Goal: Information Seeking & Learning: Learn about a topic

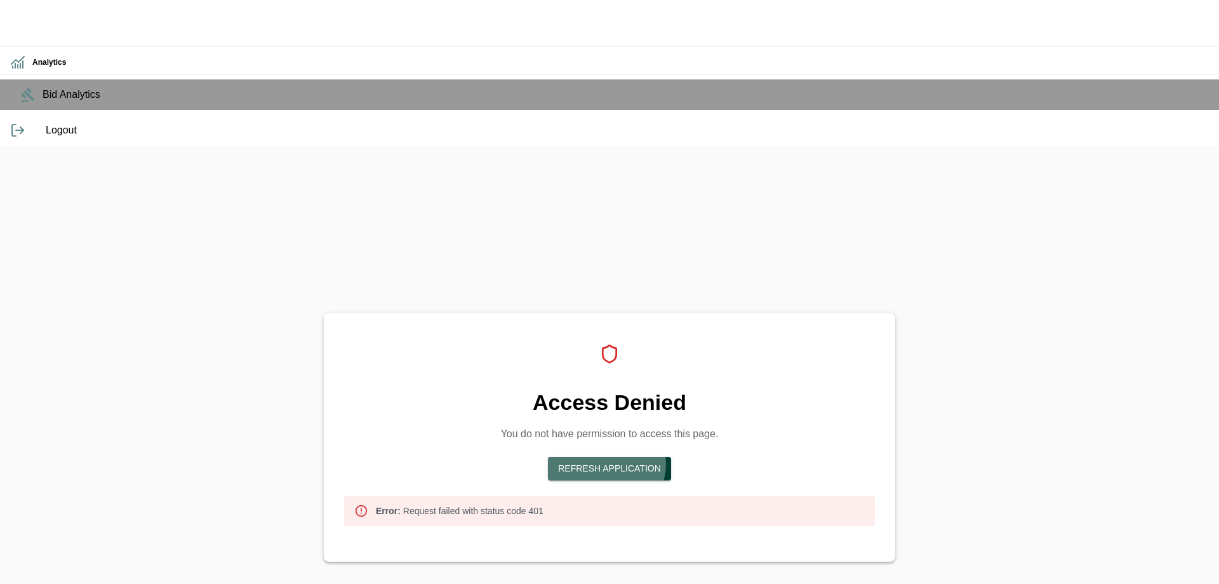
click at [631, 457] on button "Refresh Application" at bounding box center [609, 469] width 123 height 24
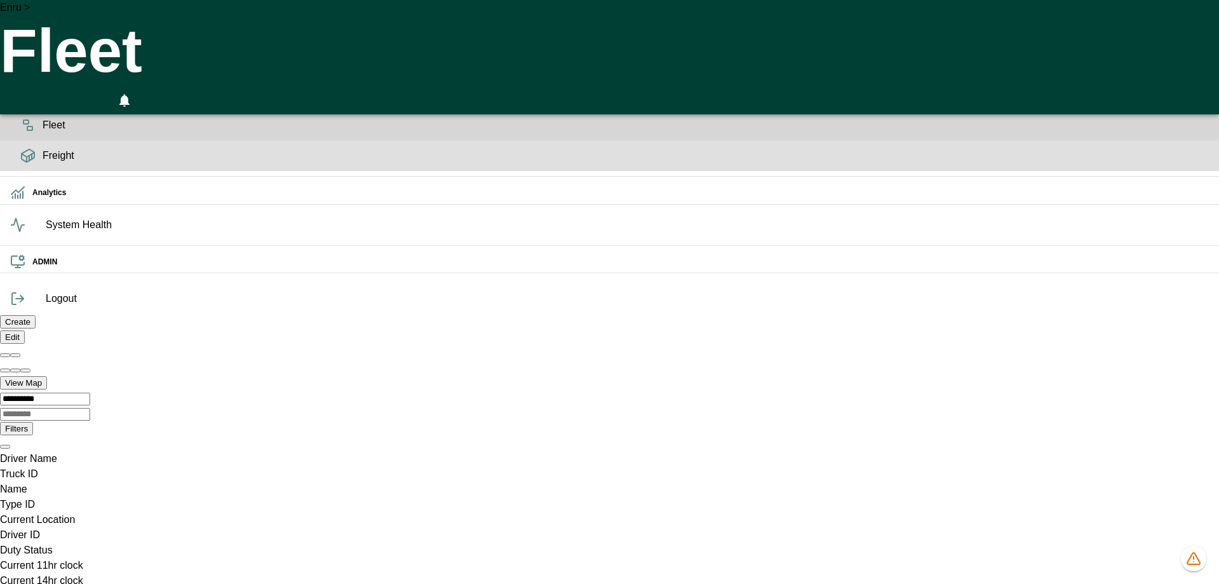
click at [22, 162] on icon at bounding box center [28, 155] width 13 height 13
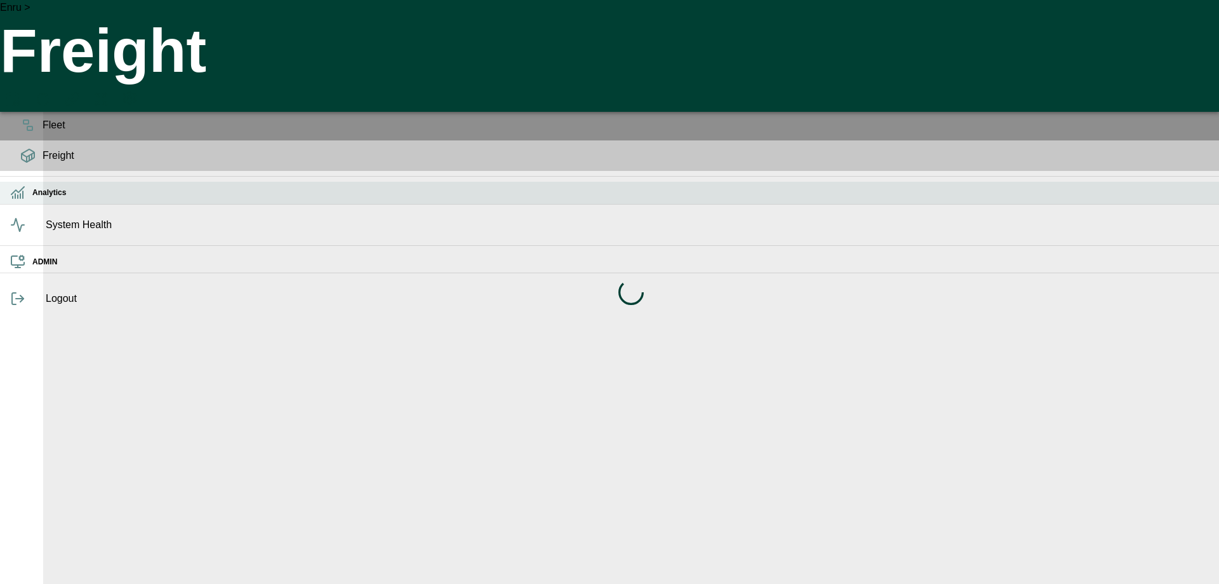
click at [32, 199] on h6 "Analytics" at bounding box center [620, 193] width 1177 height 12
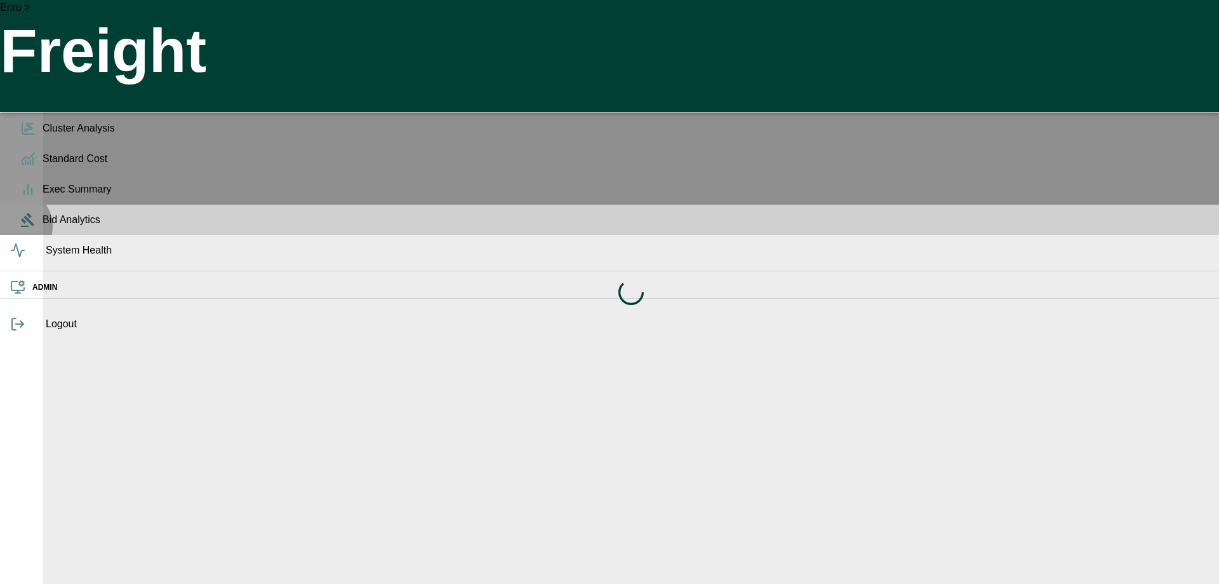
click at [15, 235] on div "Bid Analytics" at bounding box center [609, 220] width 1219 height 30
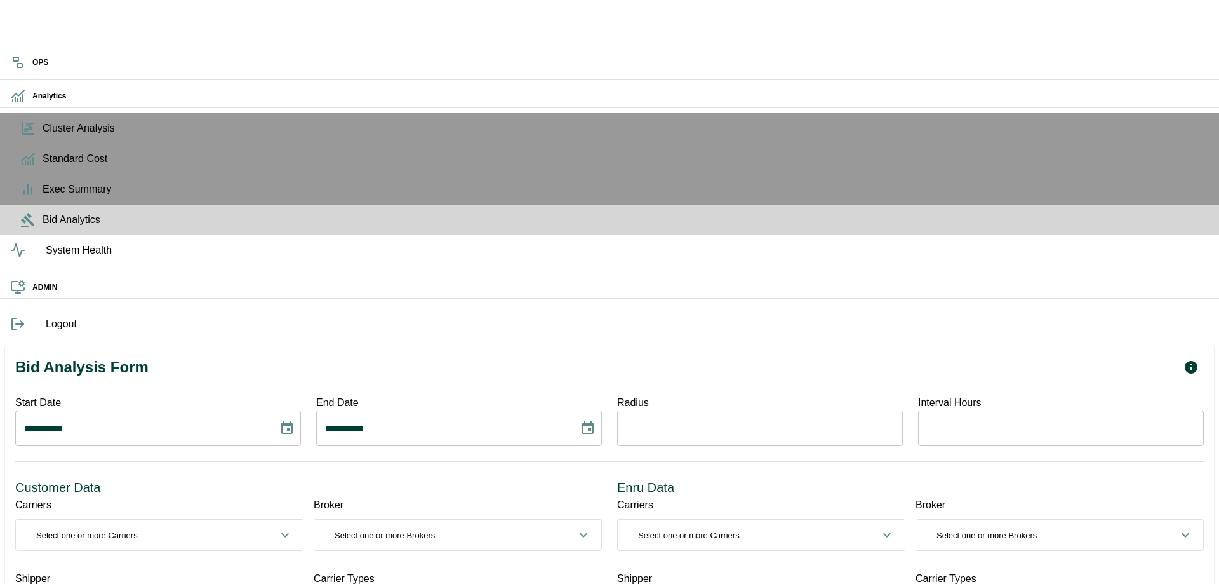
click at [295, 420] on icon "Choose date, selected date is Aug 20, 2025" at bounding box center [286, 427] width 15 height 15
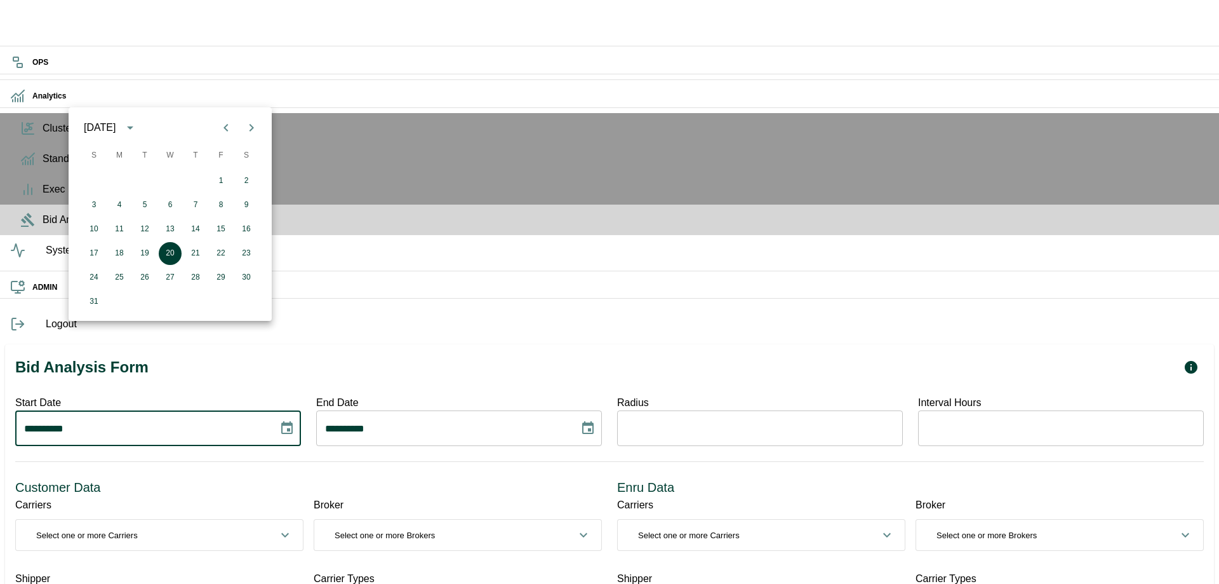
click at [295, 420] on icon "Choose date, selected date is Aug 20, 2025" at bounding box center [286, 427] width 15 height 15
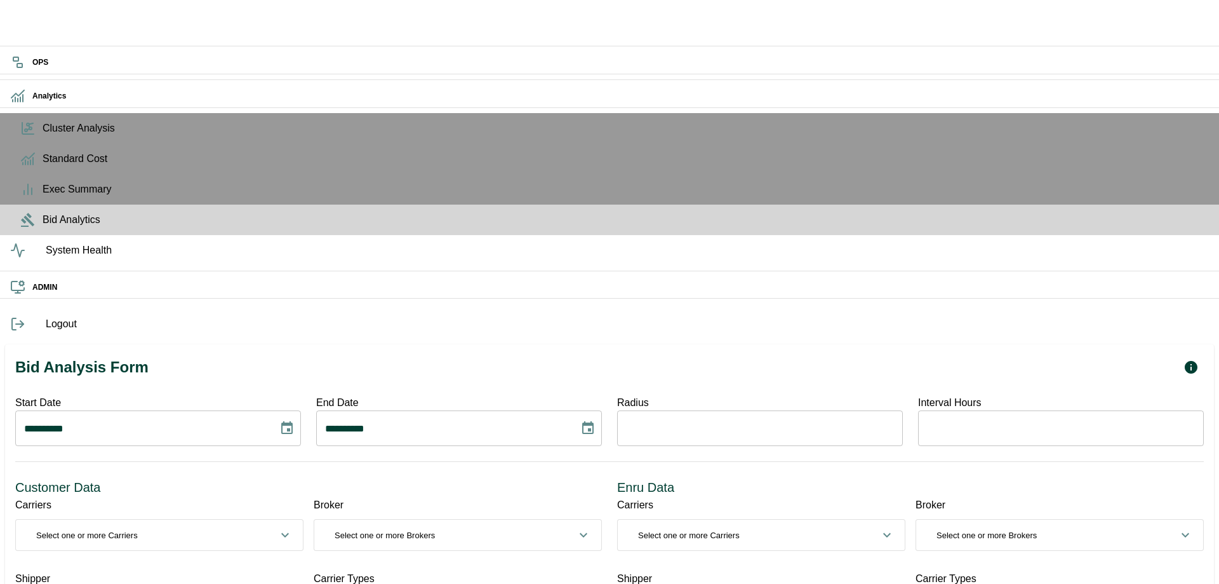
click at [301, 380] on div "**********" at bounding box center [150, 413] width 301 height 66
click at [371, 462] on div "Customer Data Carriers 0 Select one or more Carriers ​ Select All 10 ROADS EXPR…" at bounding box center [301, 585] width 602 height 246
click at [365, 462] on div "Customer Data Carriers 0 Select one or more Carriers ​ Select All 10 ROADS EXPR…" at bounding box center [301, 585] width 602 height 246
click at [246, 523] on div "**********" at bounding box center [609, 373] width 1219 height 747
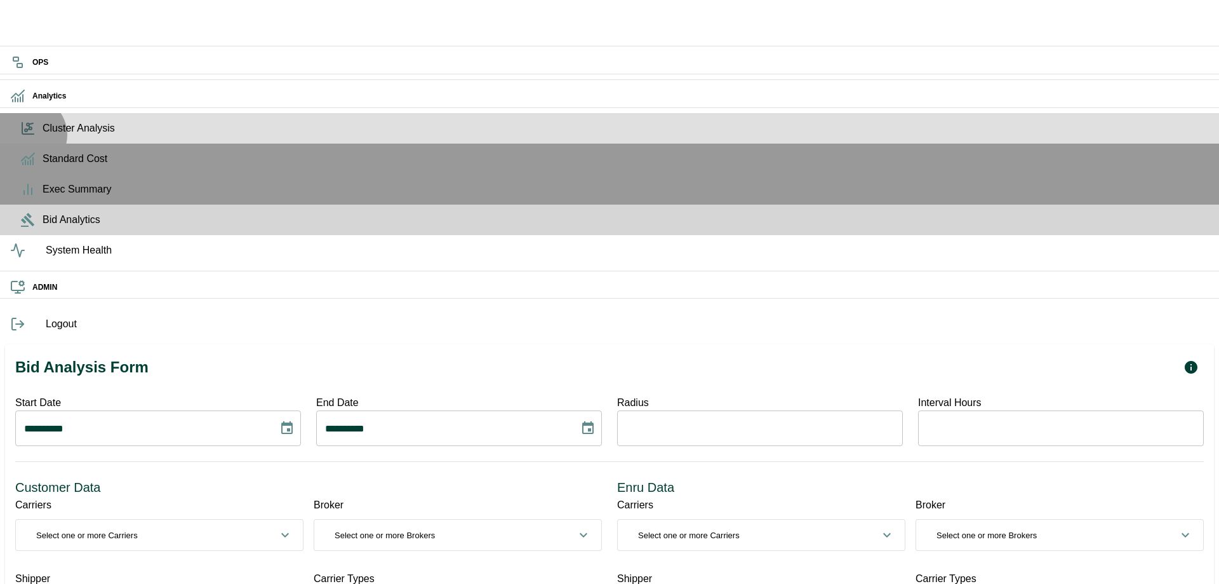
click at [43, 136] on span "Cluster Analysis" at bounding box center [626, 128] width 1167 height 15
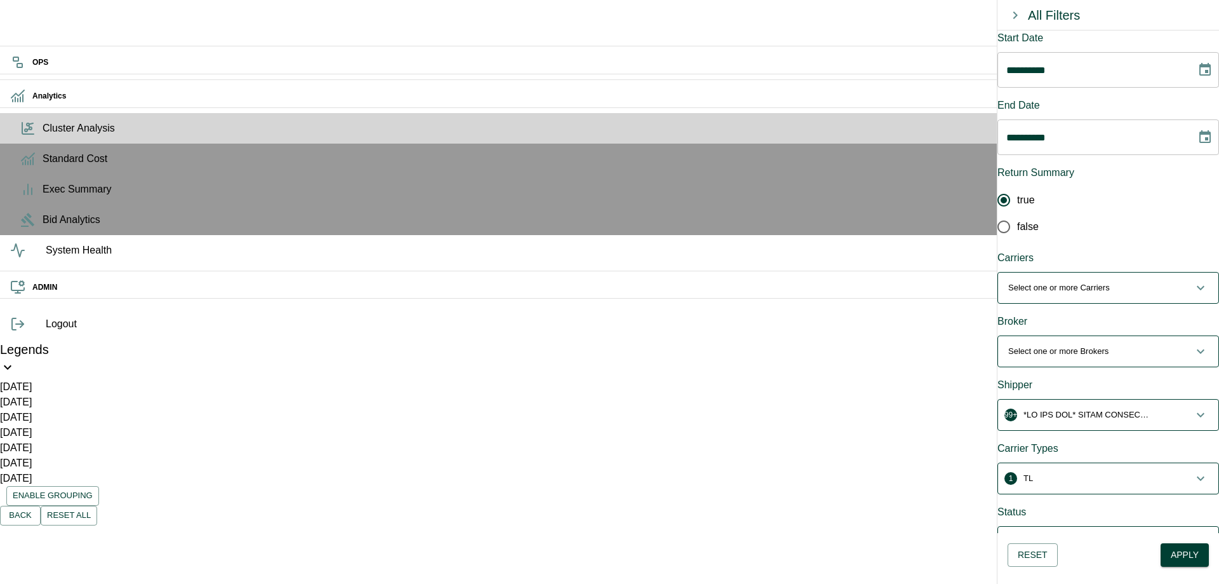
click at [1152, 400] on button "99+" at bounding box center [1108, 415] width 220 height 30
click at [1086, 455] on form "​" at bounding box center [1109, 471] width 180 height 32
click at [1091, 455] on input "Search for Shippers" at bounding box center [1121, 471] width 156 height 32
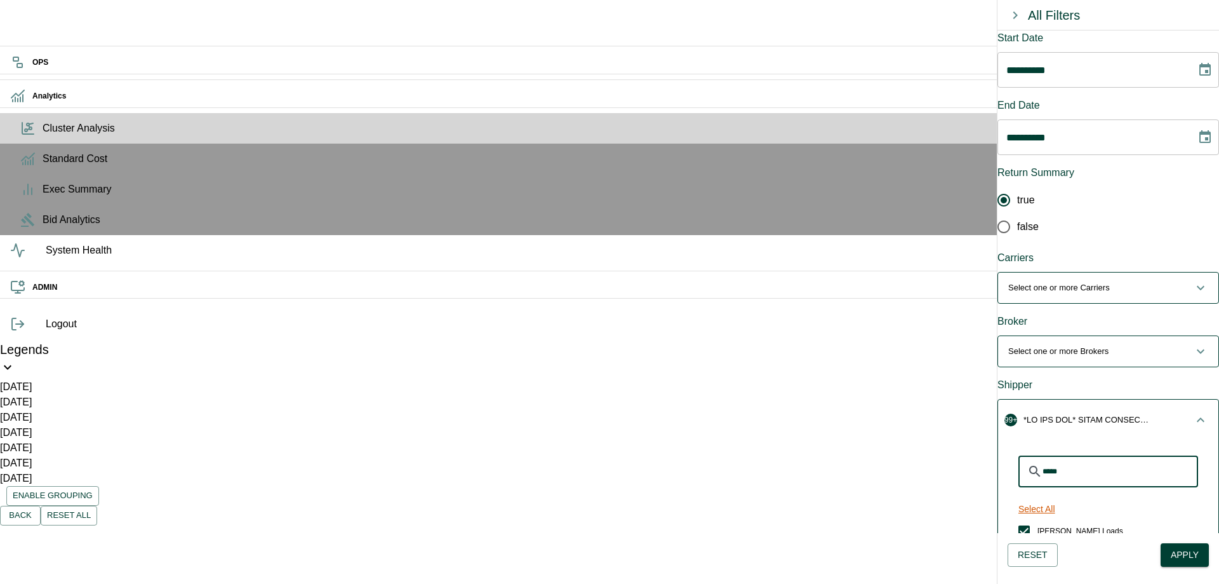
type input "*****"
click at [1040, 497] on button "Select All" at bounding box center [1037, 509] width 47 height 24
click at [1040, 497] on button "Unselect All" at bounding box center [1042, 509] width 57 height 24
click at [1197, 554] on button "Apply" at bounding box center [1185, 555] width 48 height 24
click at [1198, 71] on icon "Choose date, selected date is Aug 20, 2025" at bounding box center [1205, 69] width 15 height 15
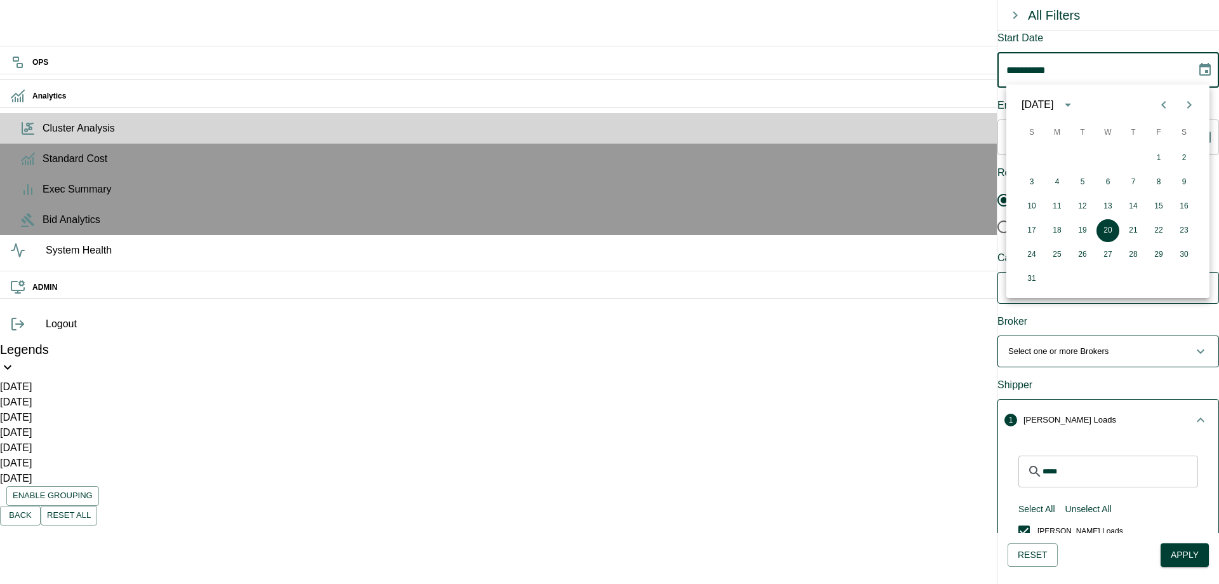
click at [1076, 105] on icon "calendar view is open, switch to year view" at bounding box center [1068, 104] width 15 height 15
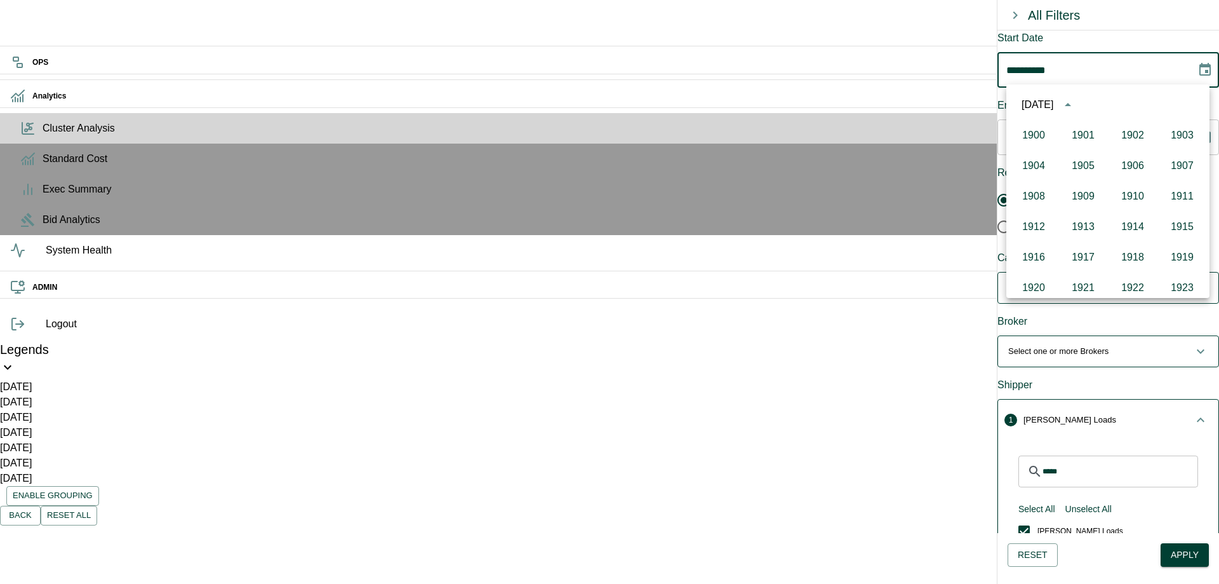
scroll to position [871, 0]
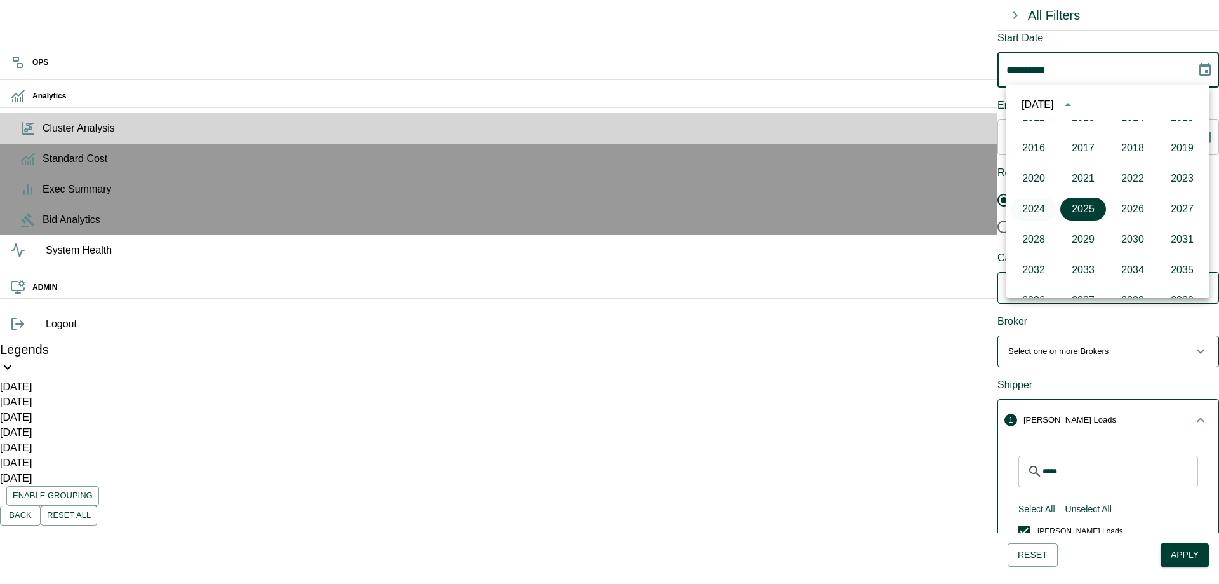
click at [1035, 208] on button "2024" at bounding box center [1034, 209] width 46 height 23
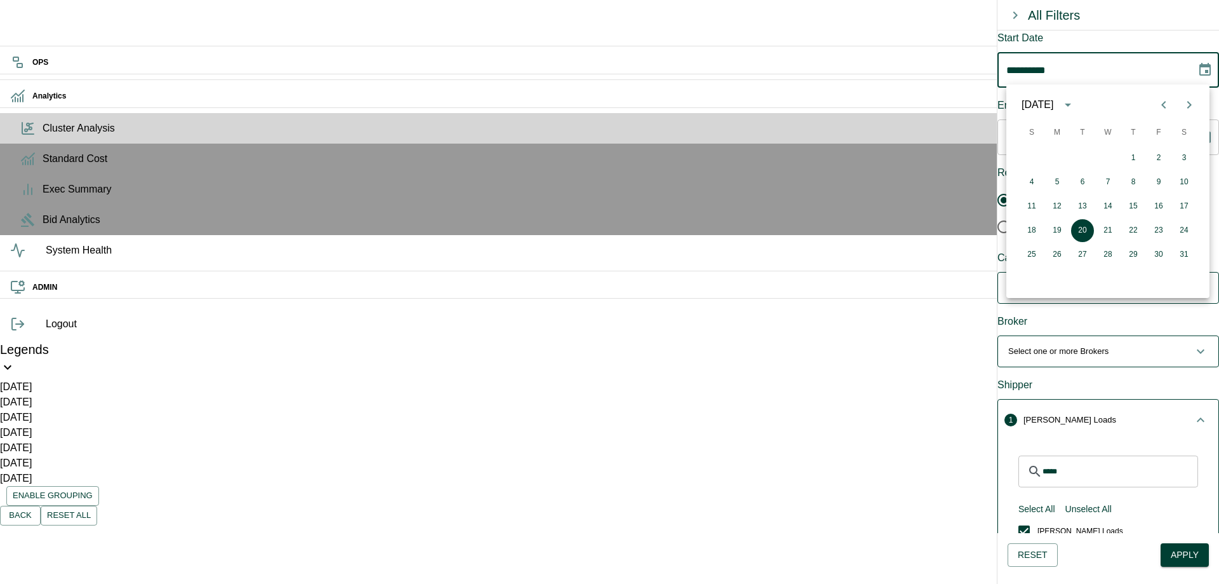
click at [1164, 104] on icon "Previous month" at bounding box center [1164, 105] width 4 height 8
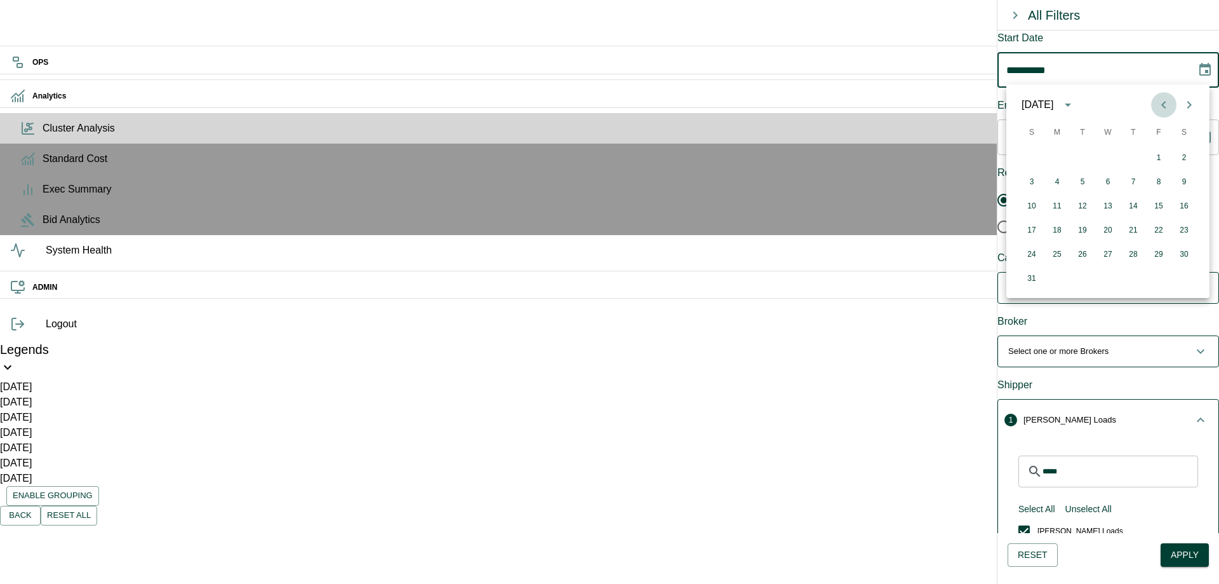
click at [1164, 104] on icon "Previous month" at bounding box center [1164, 105] width 4 height 8
click at [1060, 156] on button "1" at bounding box center [1057, 158] width 23 height 23
type input "**********"
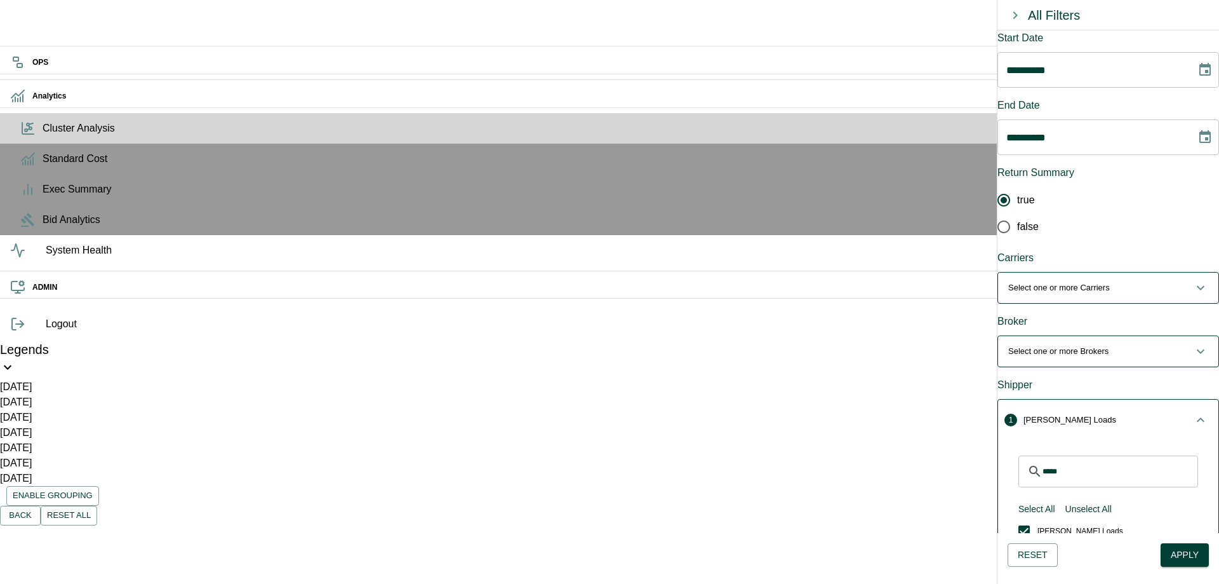
click at [1198, 130] on icon "Choose date, selected date is Sep 4, 2025" at bounding box center [1205, 137] width 15 height 15
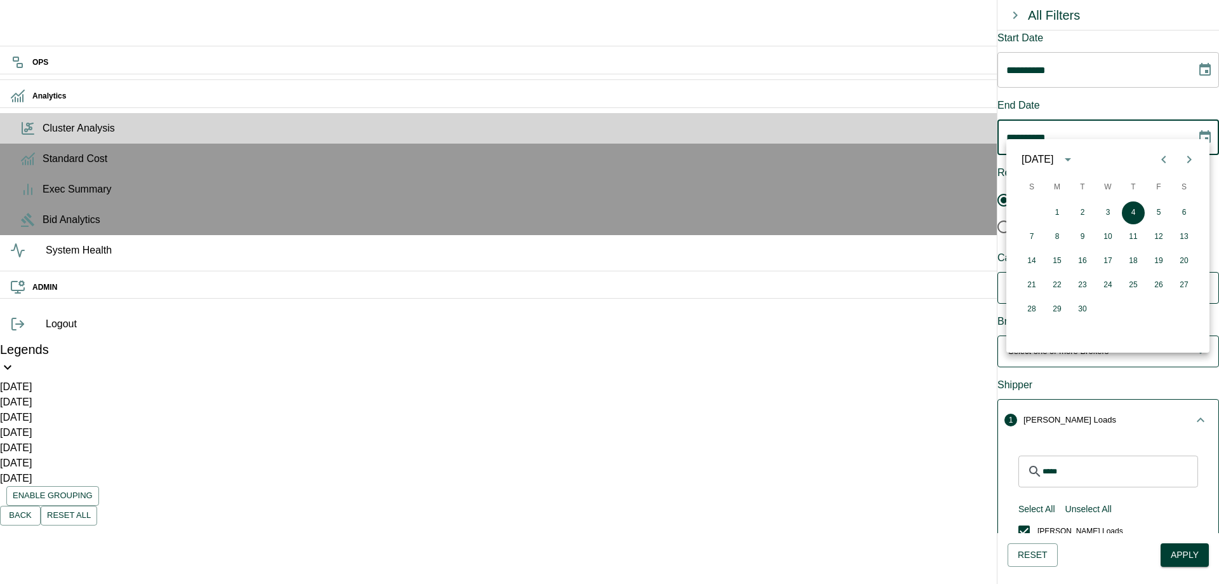
click at [1054, 158] on div "[DATE]" at bounding box center [1038, 159] width 32 height 15
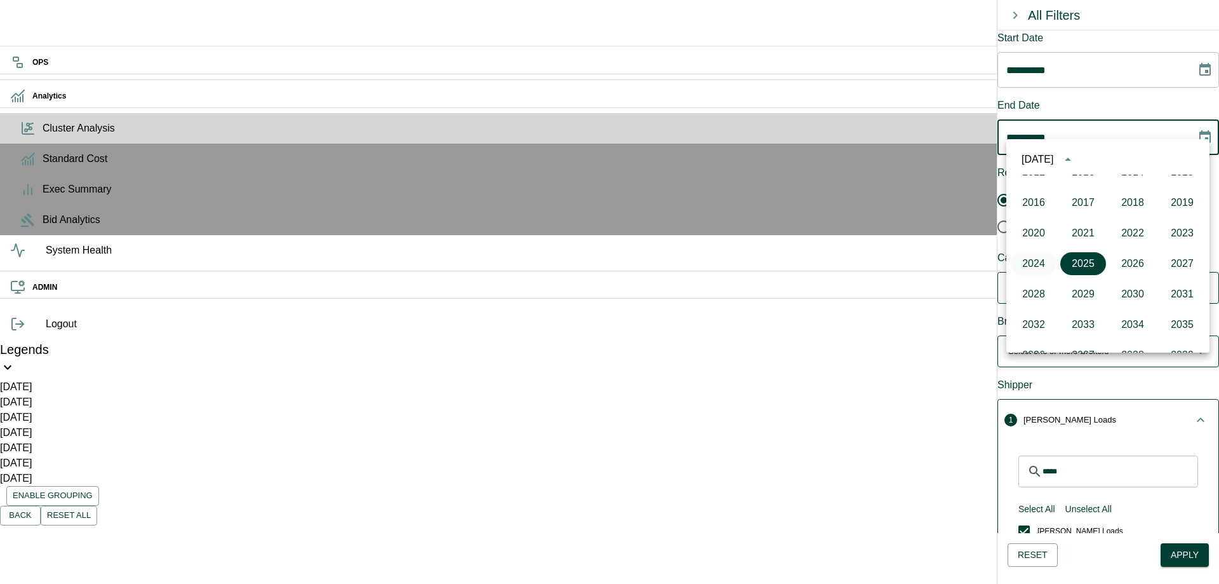
click at [1040, 255] on button "2024" at bounding box center [1034, 263] width 46 height 23
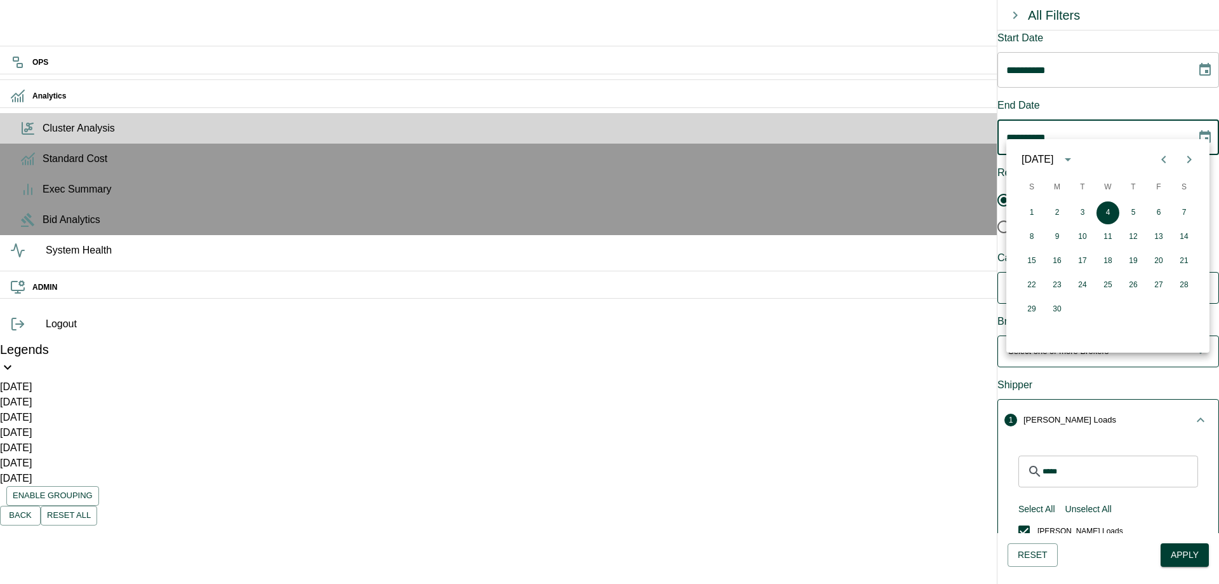
click at [1186, 161] on icon "Next month" at bounding box center [1189, 159] width 15 height 15
click at [1069, 325] on div "1 2 3 4 5 6 7 8 9 10 11 12 13 14 15 16 17 18 19 20 21 22 23 24 25 26 27 28 29 3…" at bounding box center [1108, 276] width 203 height 152
click at [1084, 311] on button "31" at bounding box center [1083, 309] width 23 height 23
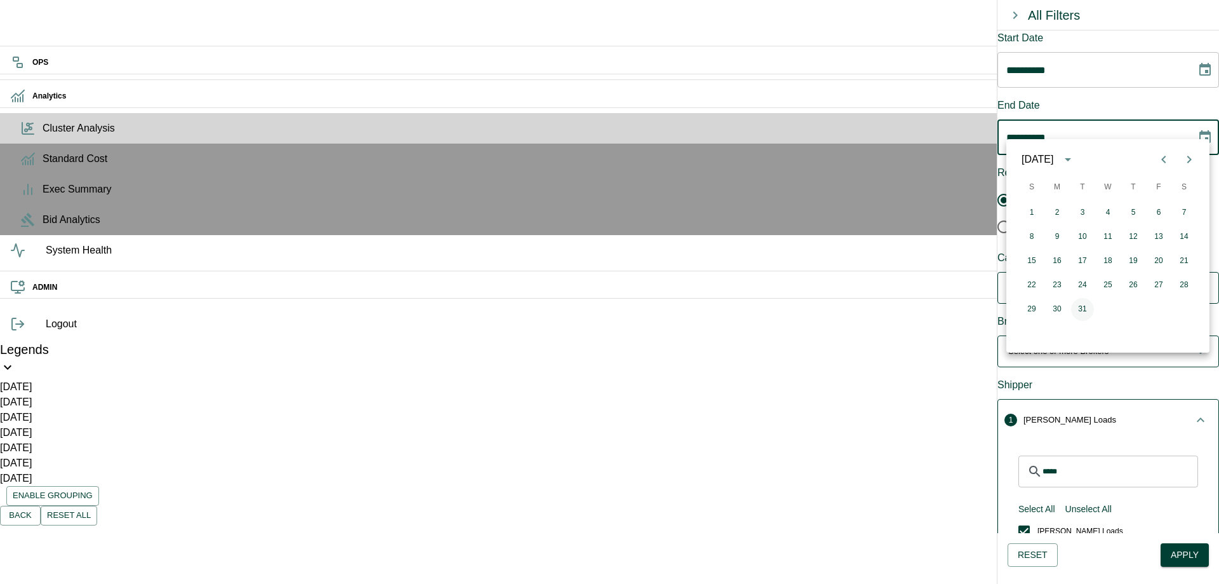
type input "**********"
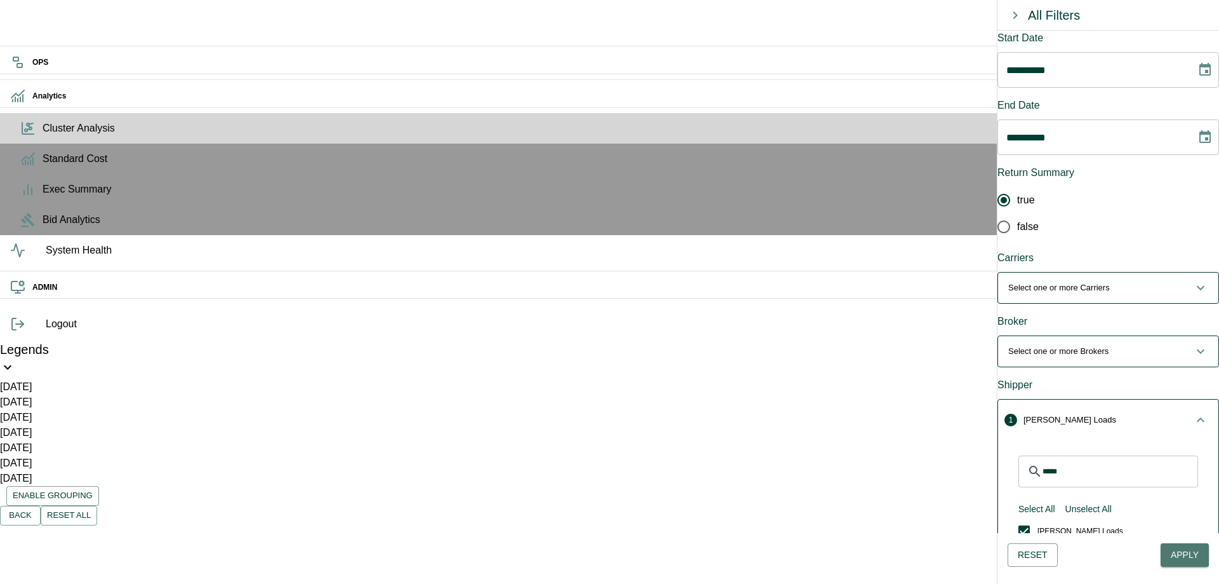
click at [1174, 546] on button "Apply" at bounding box center [1185, 555] width 48 height 24
click at [1161, 336] on button "Select one or more Brokers" at bounding box center [1108, 351] width 220 height 30
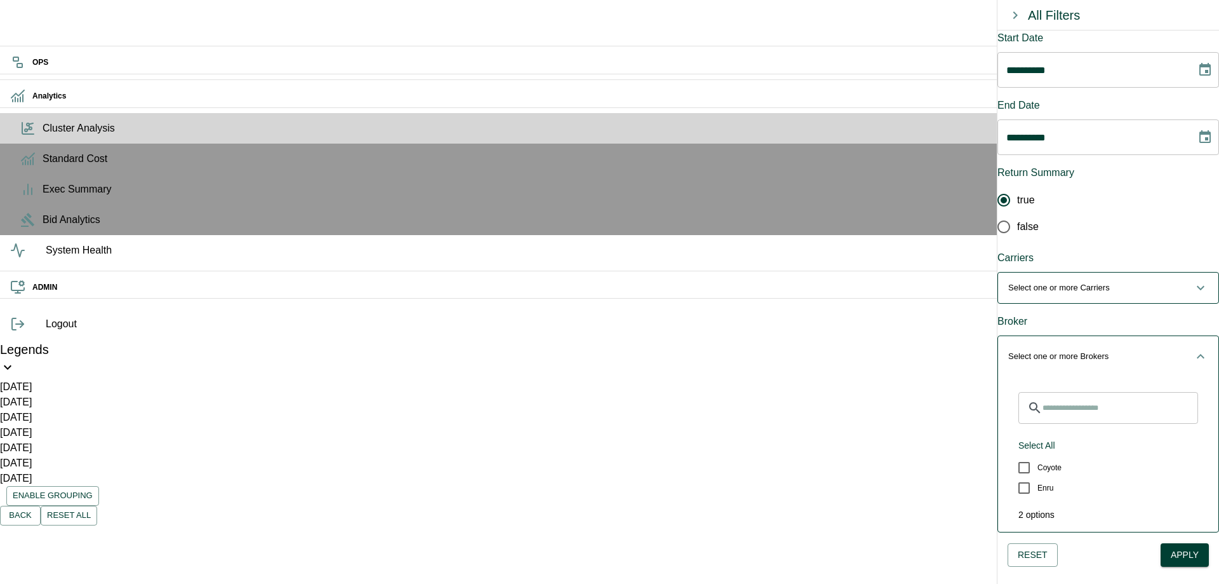
click at [1117, 337] on button "Select one or more Brokers" at bounding box center [1108, 356] width 220 height 41
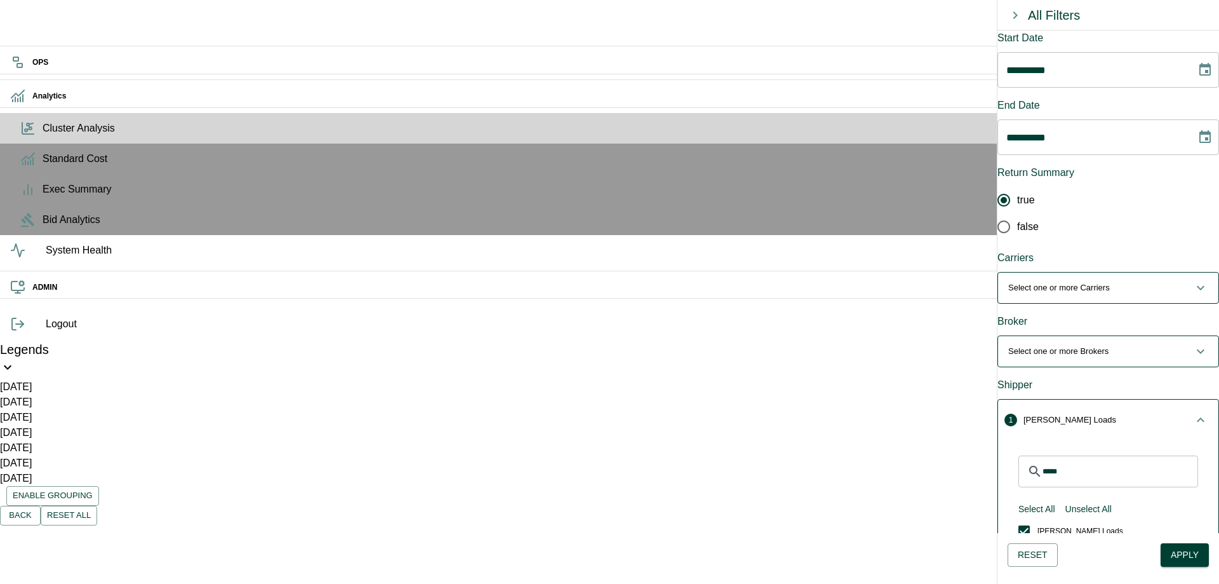
click at [1139, 275] on button "Select one or more Carriers" at bounding box center [1108, 287] width 220 height 30
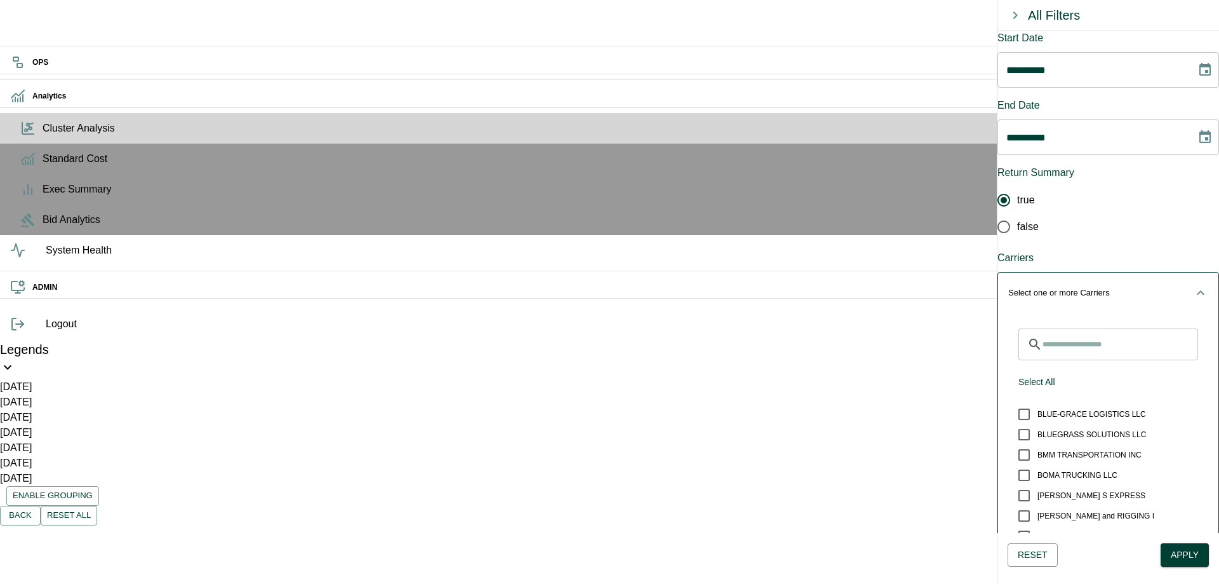
scroll to position [1164, 0]
drag, startPoint x: 499, startPoint y: 104, endPoint x: 641, endPoint y: 249, distance: 203.0
drag, startPoint x: 509, startPoint y: 161, endPoint x: 522, endPoint y: 202, distance: 43.4
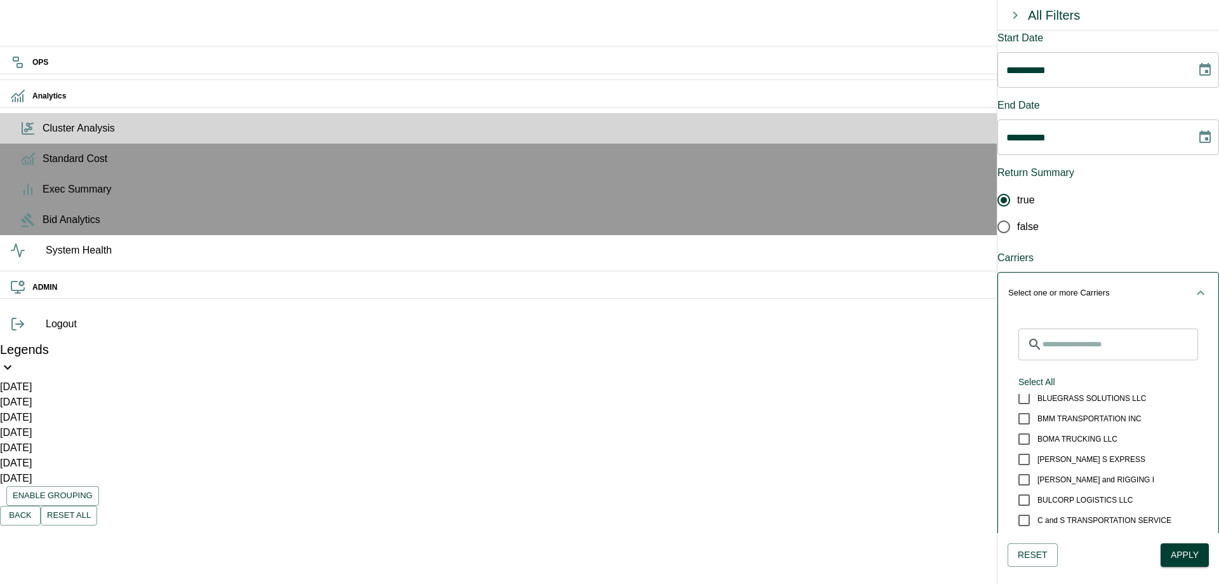
click at [1193, 285] on icon "button" at bounding box center [1200, 292] width 15 height 15
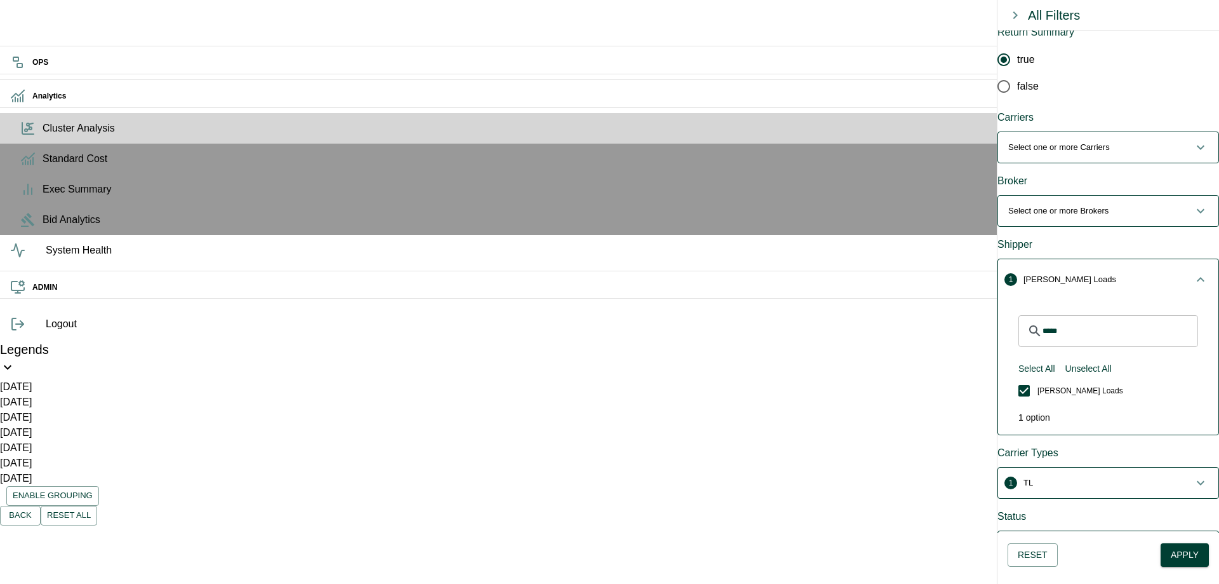
scroll to position [231, 0]
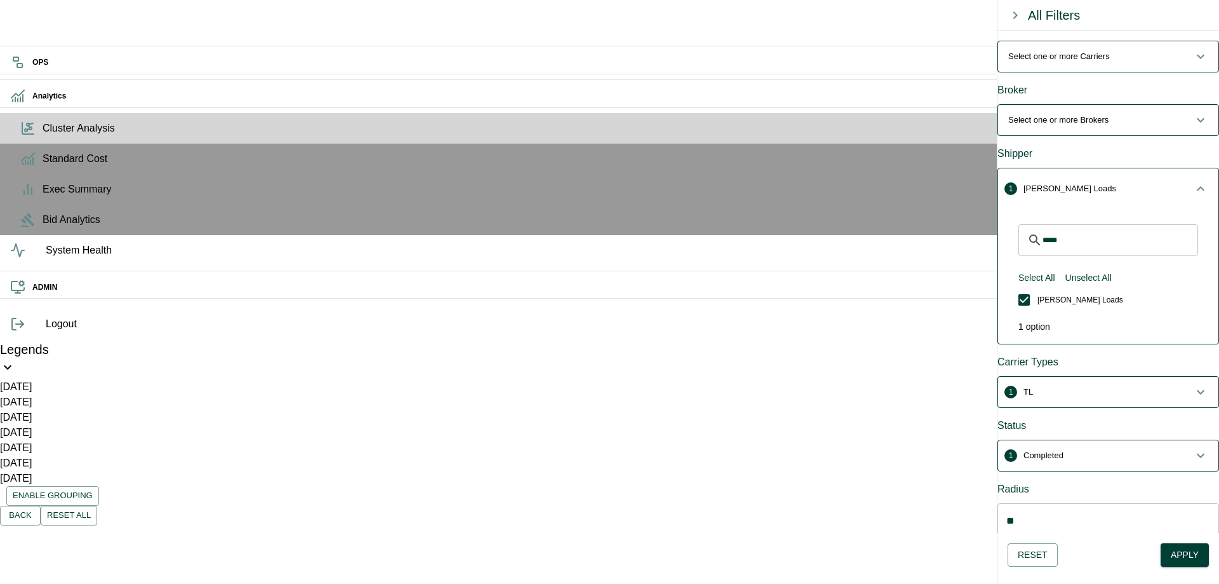
click at [1129, 377] on button "1 TL" at bounding box center [1108, 392] width 220 height 30
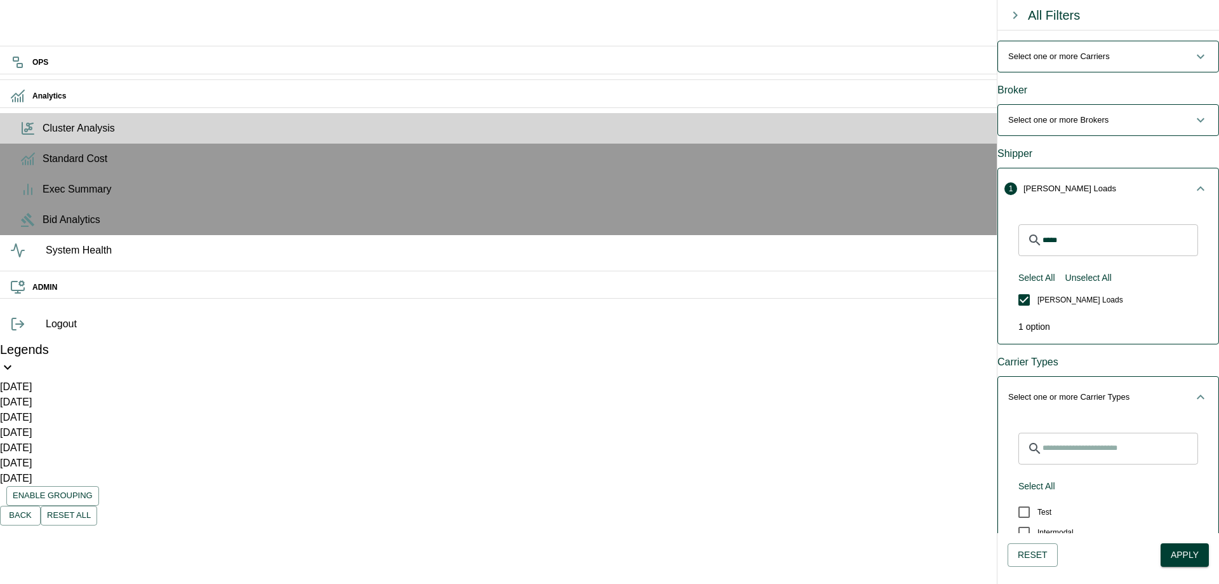
scroll to position [41, 0]
click at [1177, 555] on button "Apply" at bounding box center [1185, 555] width 48 height 24
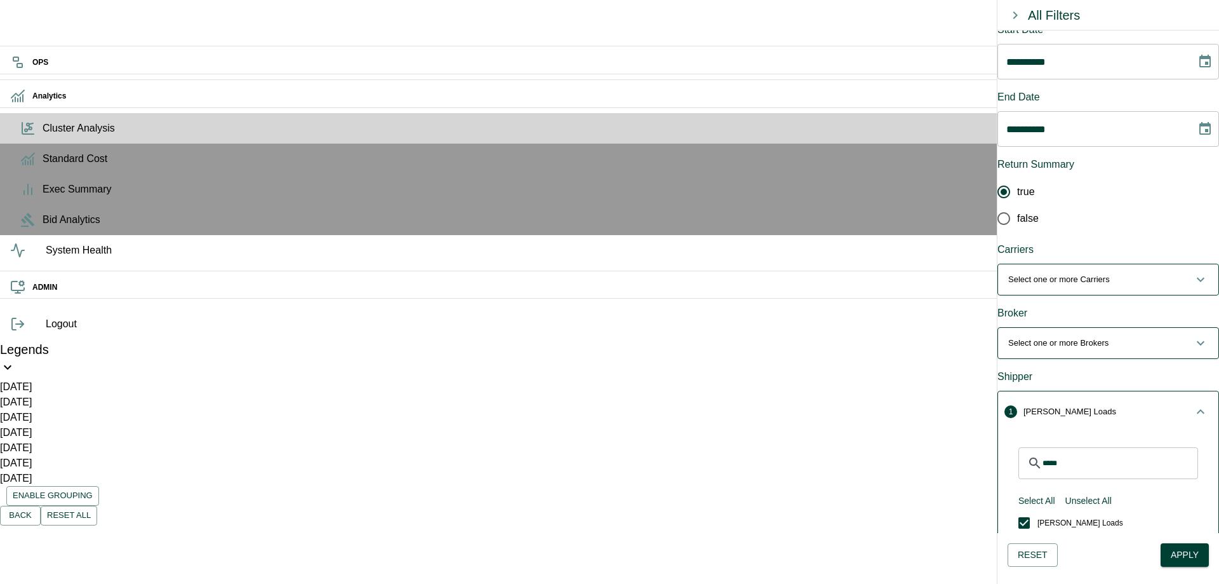
scroll to position [0, 0]
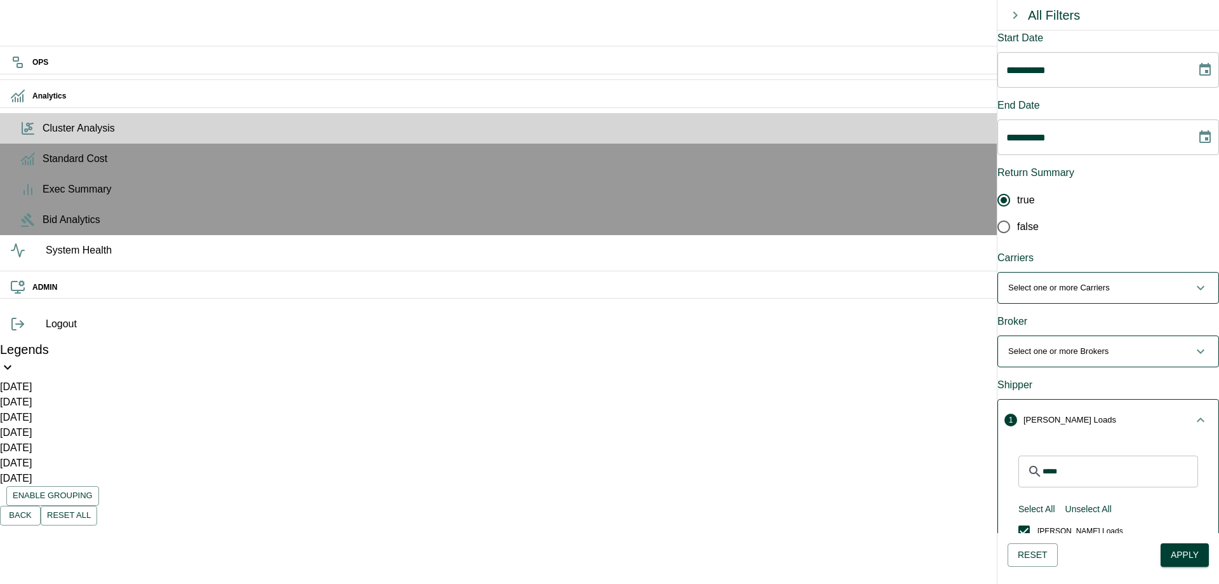
click at [1091, 275] on button "Select one or more Carriers" at bounding box center [1108, 287] width 220 height 30
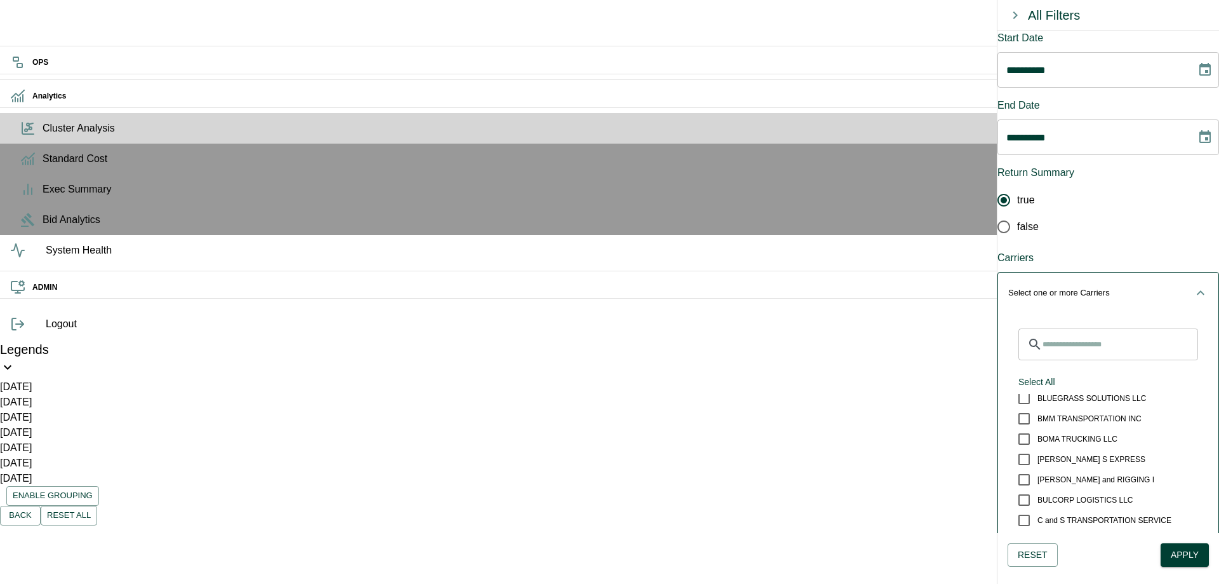
click at [1078, 328] on div "​ Select All BLUE-GRACE LOGISTICS LLC BLUEGRASS SOLUTIONS LLC BMM TRANSPORTATIO…" at bounding box center [1109, 474] width 200 height 292
click at [1097, 328] on input "Search for Carriers" at bounding box center [1121, 344] width 156 height 32
click at [1110, 286] on p "Select one or more Carriers" at bounding box center [1060, 292] width 102 height 13
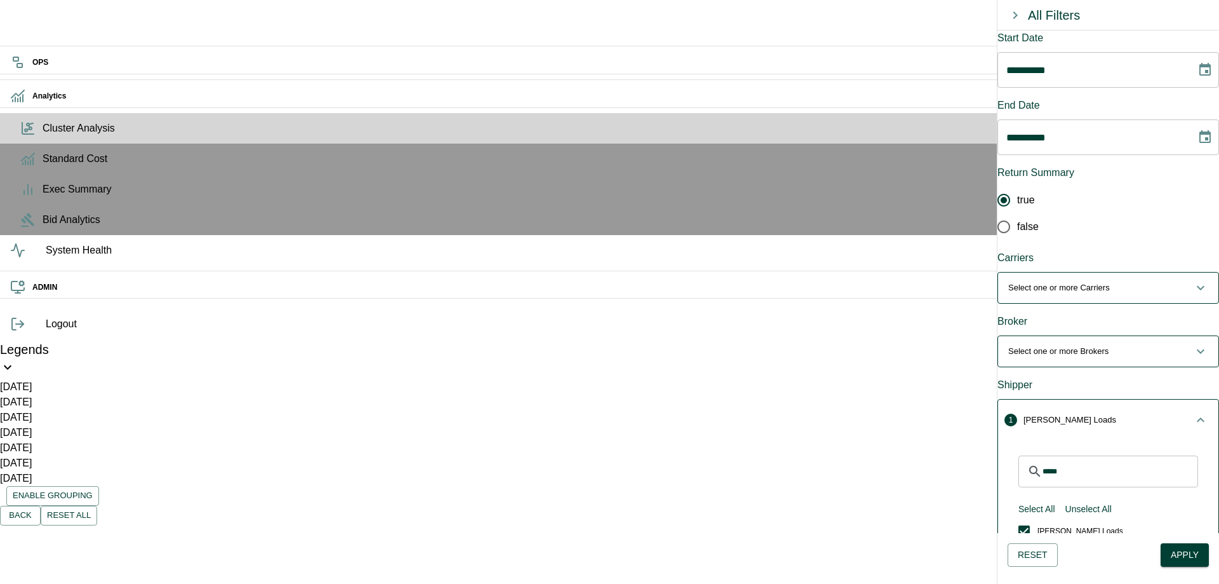
click at [1098, 345] on p "Select one or more Brokers" at bounding box center [1059, 351] width 100 height 13
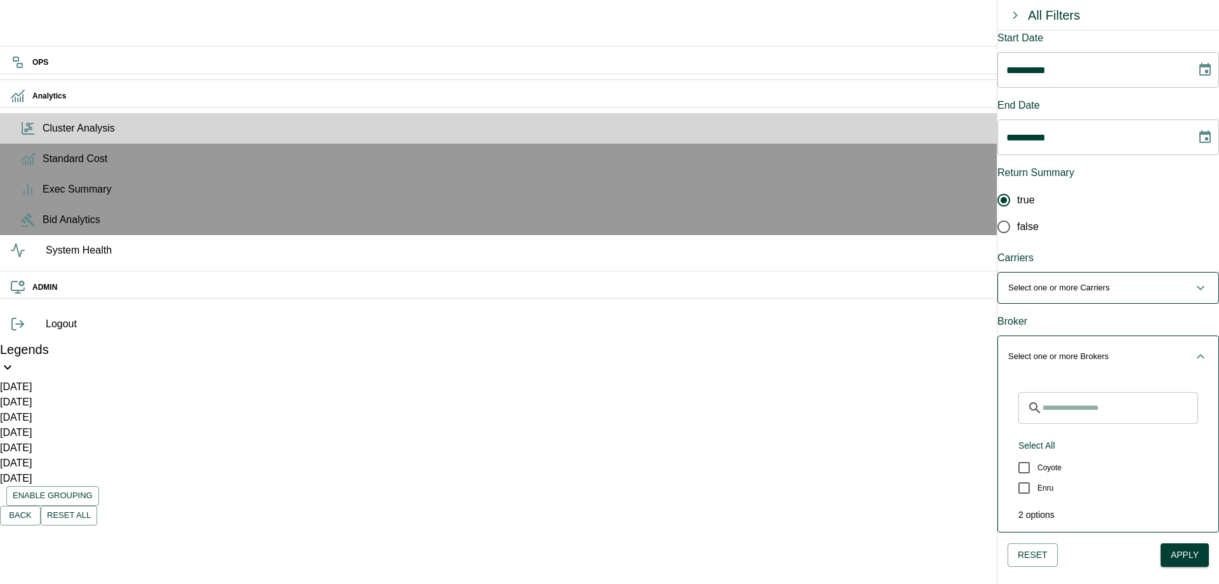
click at [1098, 350] on p "Select one or more Brokers" at bounding box center [1059, 356] width 100 height 13
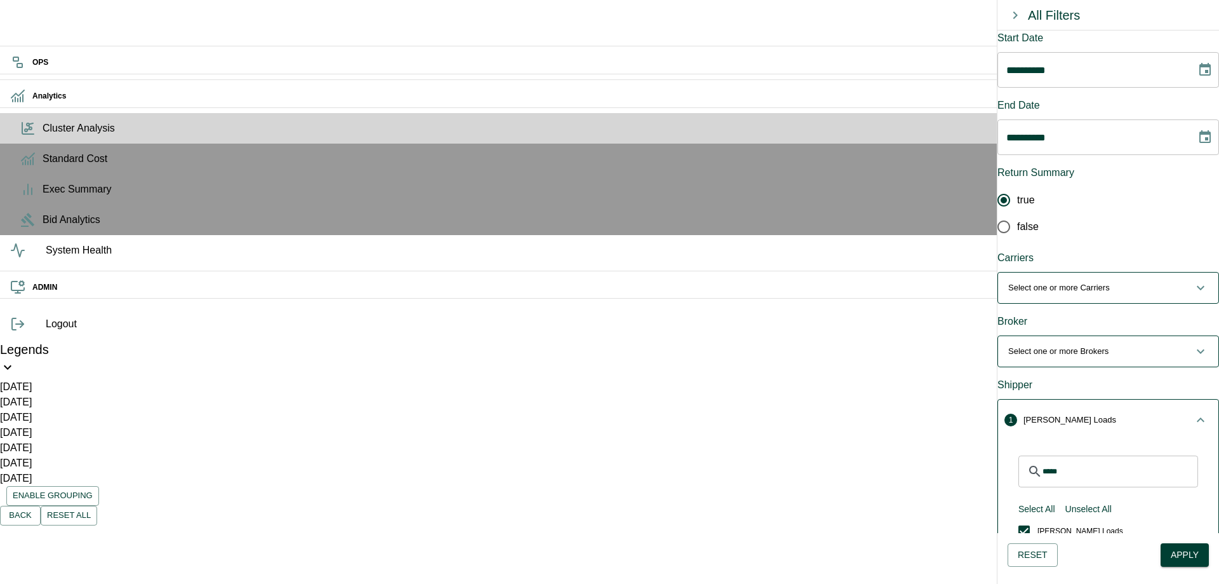
click at [1110, 281] on p "Select one or more Carriers" at bounding box center [1060, 287] width 102 height 13
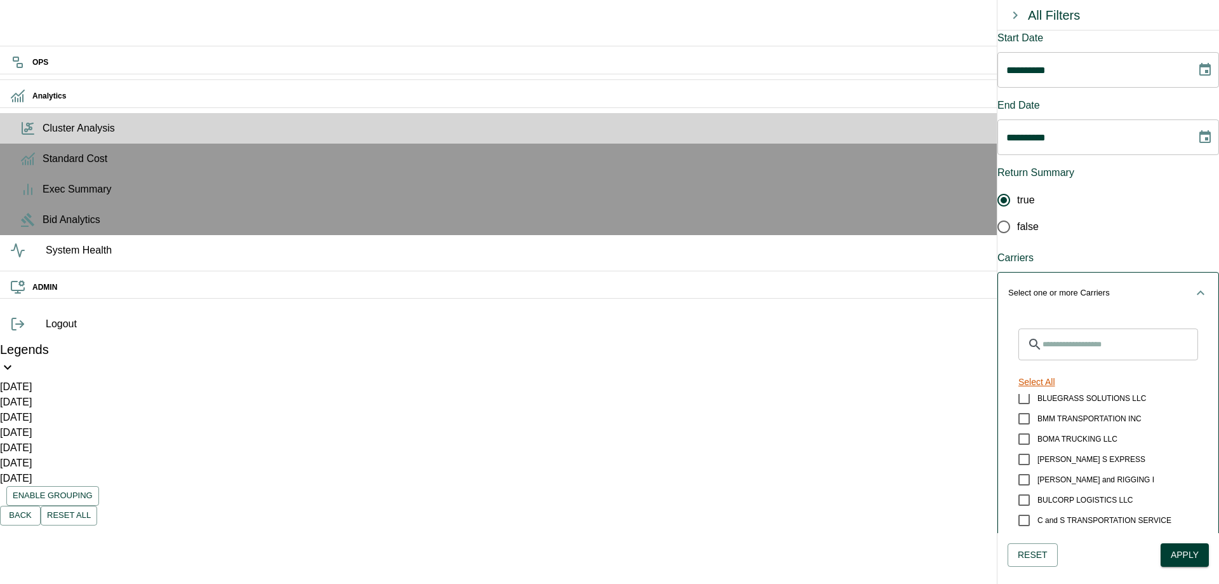
click at [1052, 370] on button "Select All" at bounding box center [1037, 382] width 47 height 24
click at [1052, 370] on button "Unselect All" at bounding box center [1042, 382] width 57 height 24
click at [1134, 272] on button "Select one or more Carriers" at bounding box center [1108, 292] width 220 height 41
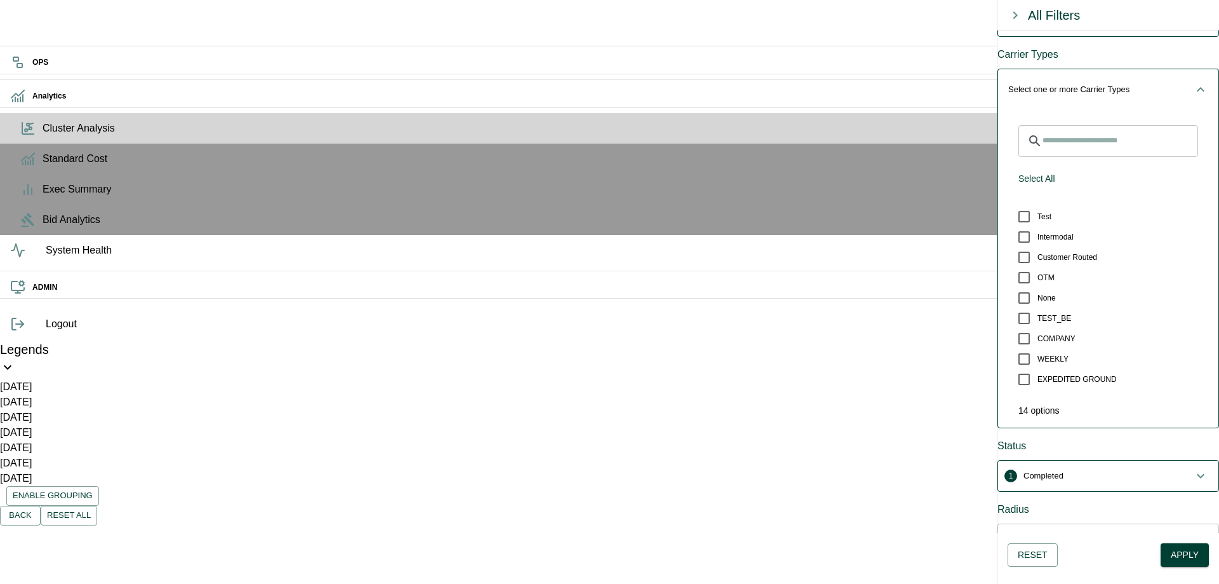
scroll to position [81, 0]
click at [1121, 460] on button "1 Completed" at bounding box center [1108, 475] width 220 height 30
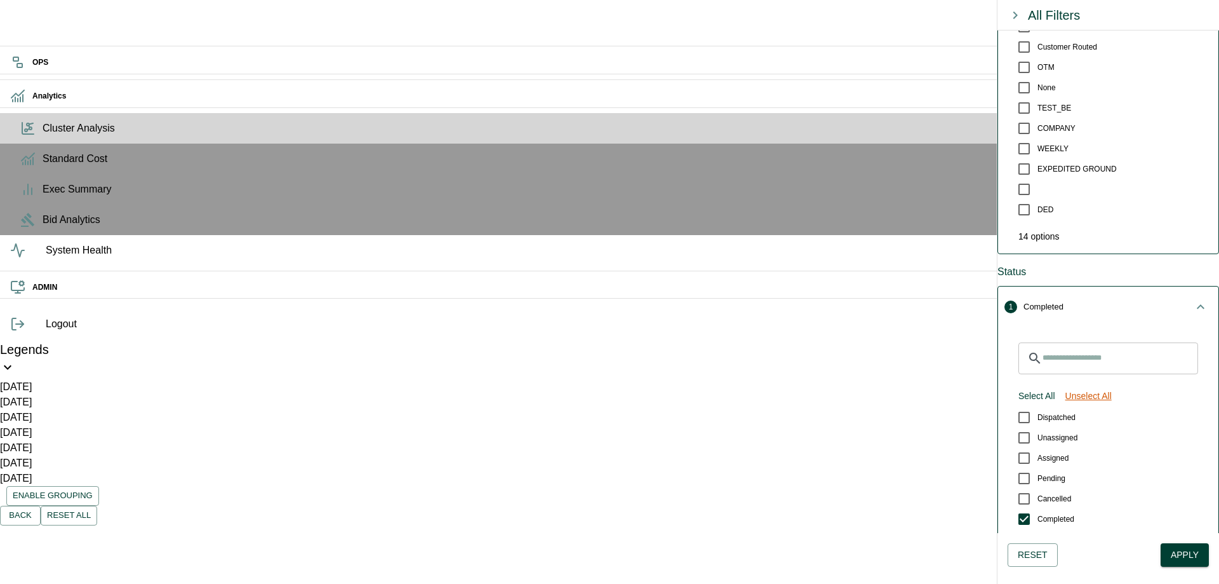
scroll to position [765, 0]
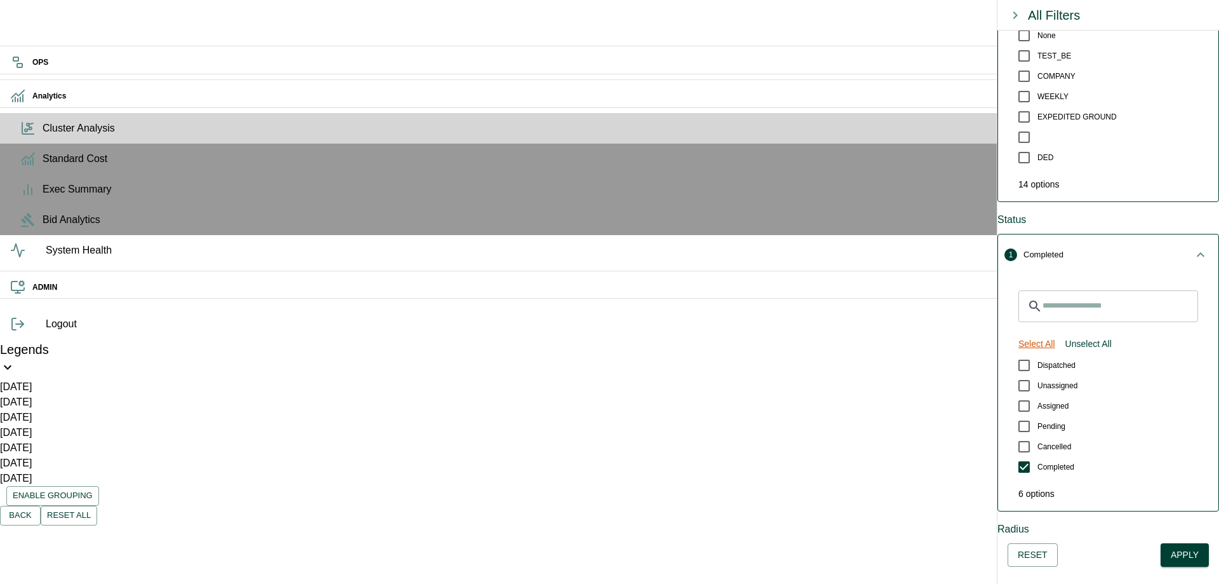
click at [1053, 332] on button "Select All" at bounding box center [1037, 344] width 47 height 24
click at [1166, 561] on button "Apply" at bounding box center [1185, 555] width 48 height 24
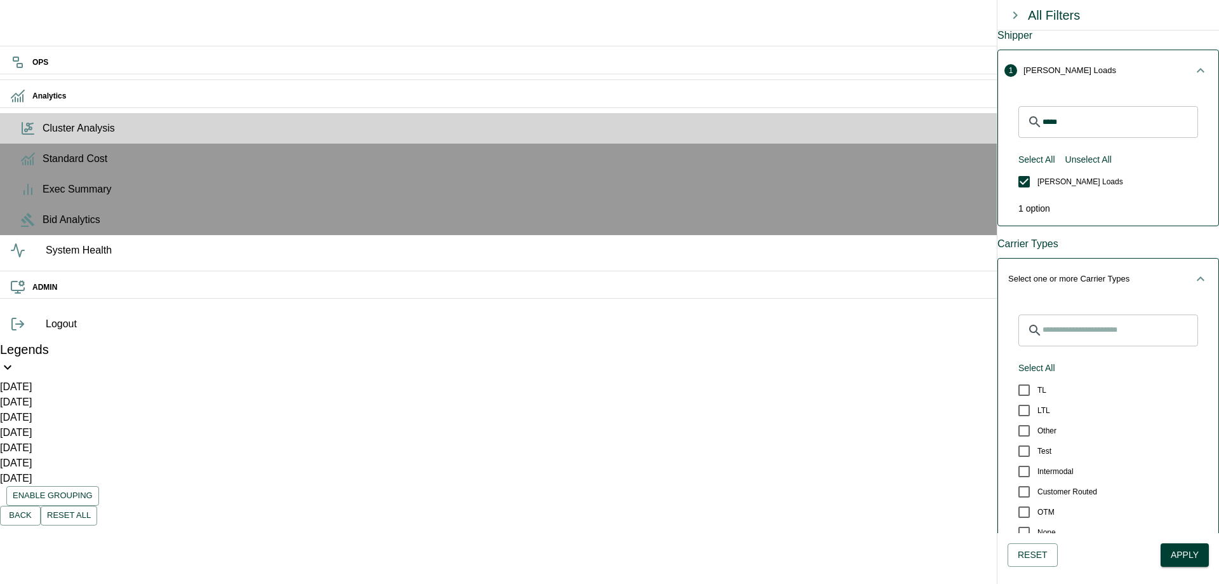
scroll to position [0, 0]
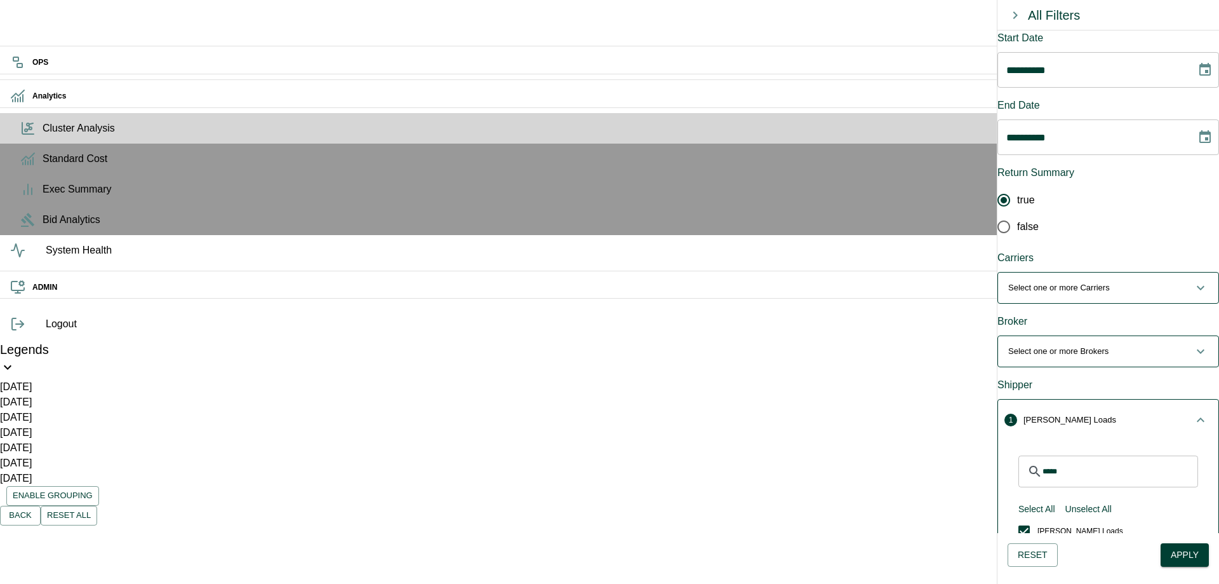
click at [1076, 314] on div "Broker" at bounding box center [1109, 321] width 222 height 15
click at [1160, 281] on span "Select one or more Carriers" at bounding box center [1101, 287] width 185 height 13
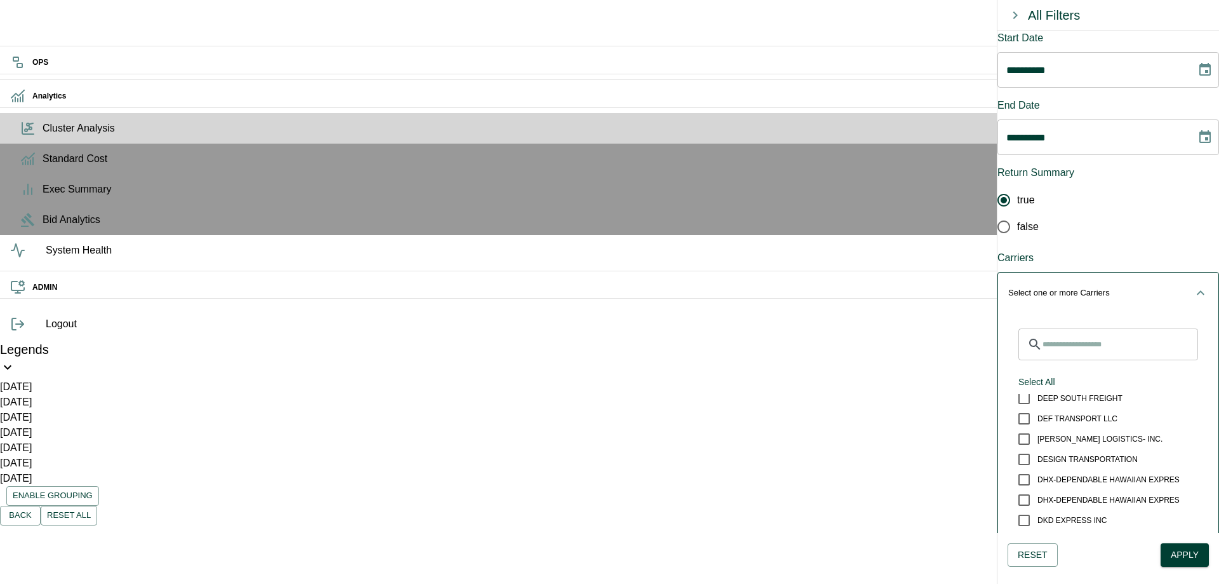
scroll to position [1889, 0]
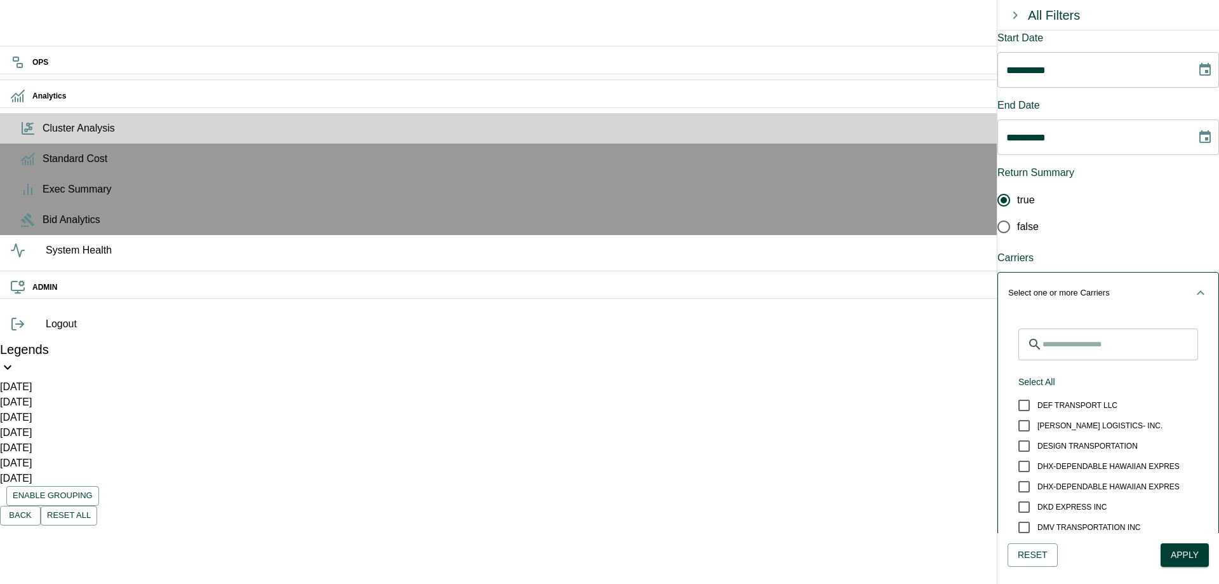
click at [1108, 328] on input "Search for Carriers" at bounding box center [1121, 344] width 156 height 32
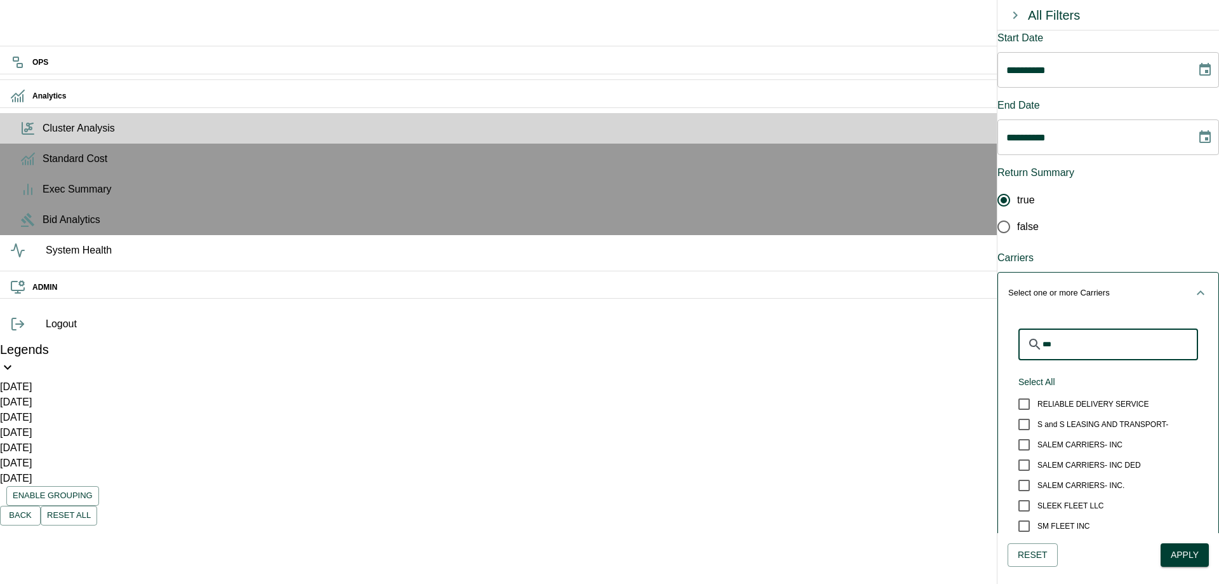
scroll to position [0, 0]
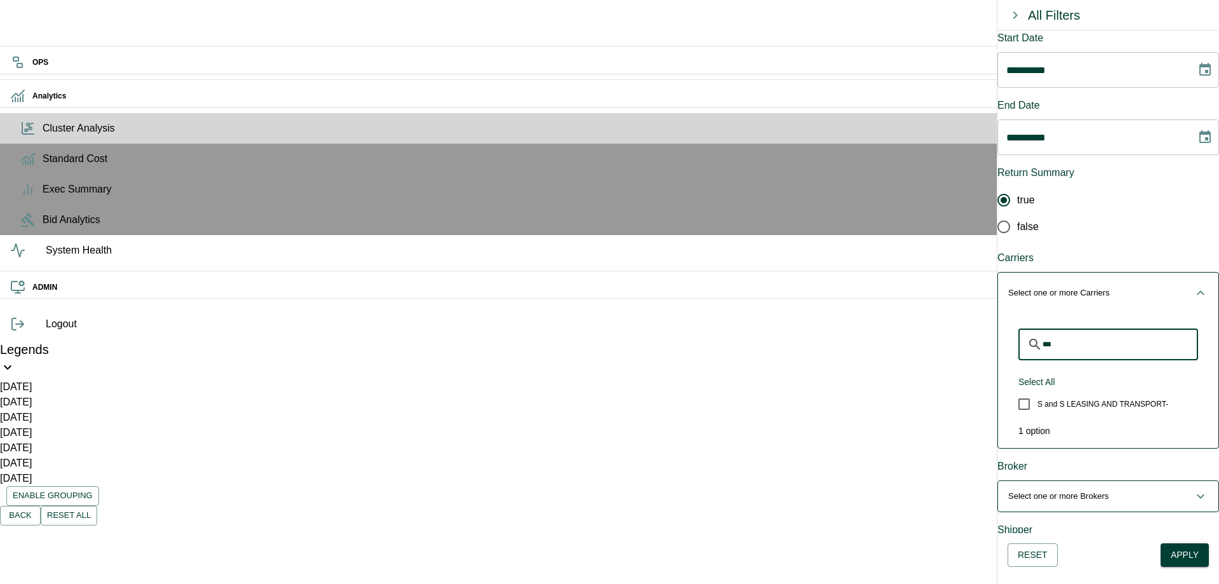
type input "****"
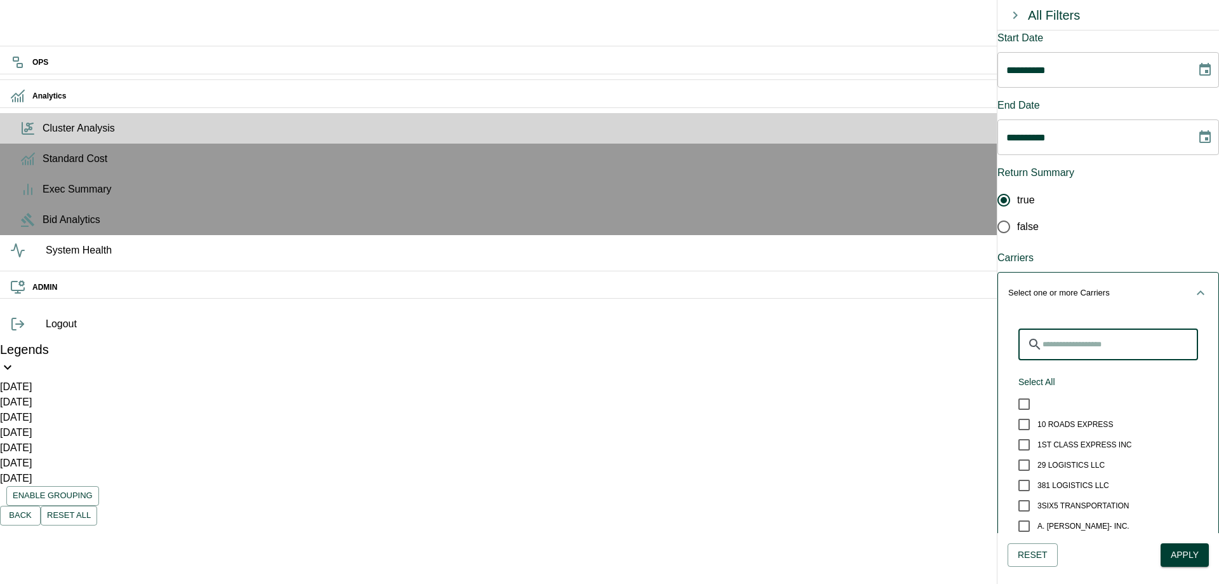
click at [1122, 286] on span "Select one or more Carriers" at bounding box center [1101, 292] width 185 height 13
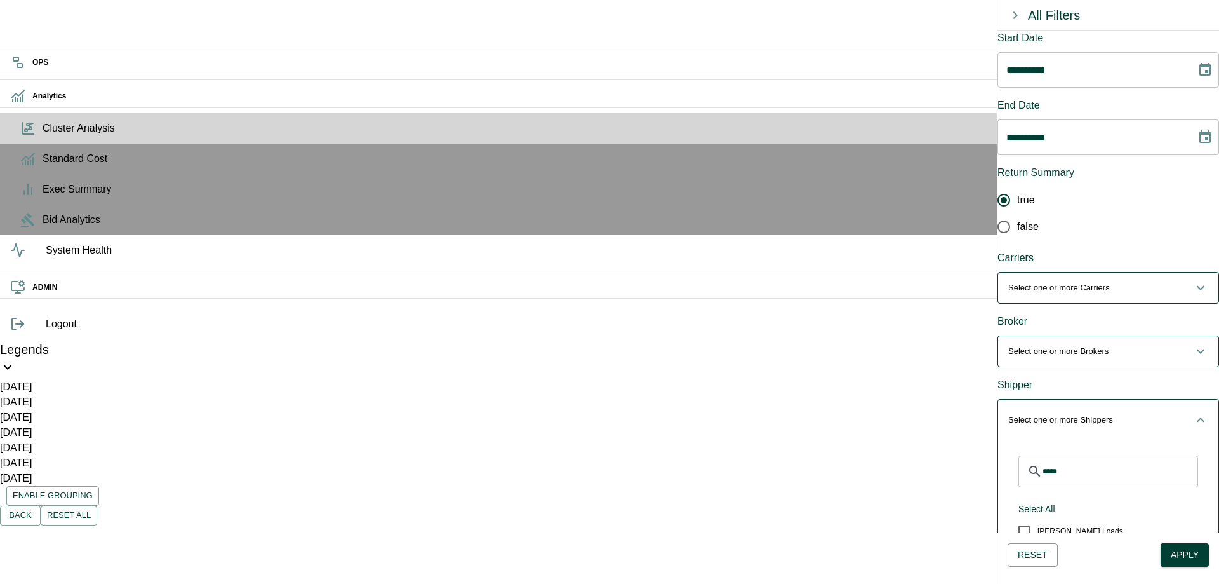
click at [1094, 345] on p "Select one or more Brokers" at bounding box center [1059, 351] width 100 height 13
click at [1080, 392] on input "Search for Brokers" at bounding box center [1121, 408] width 156 height 32
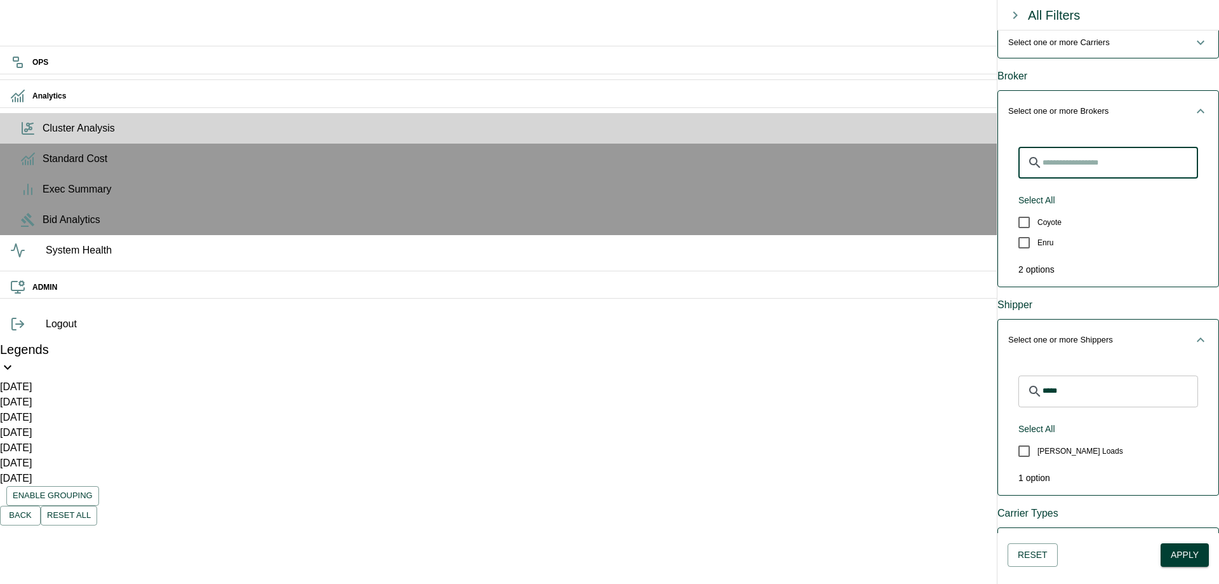
scroll to position [246, 0]
click at [1065, 444] on span "[PERSON_NAME] Loads" at bounding box center [1081, 449] width 86 height 11
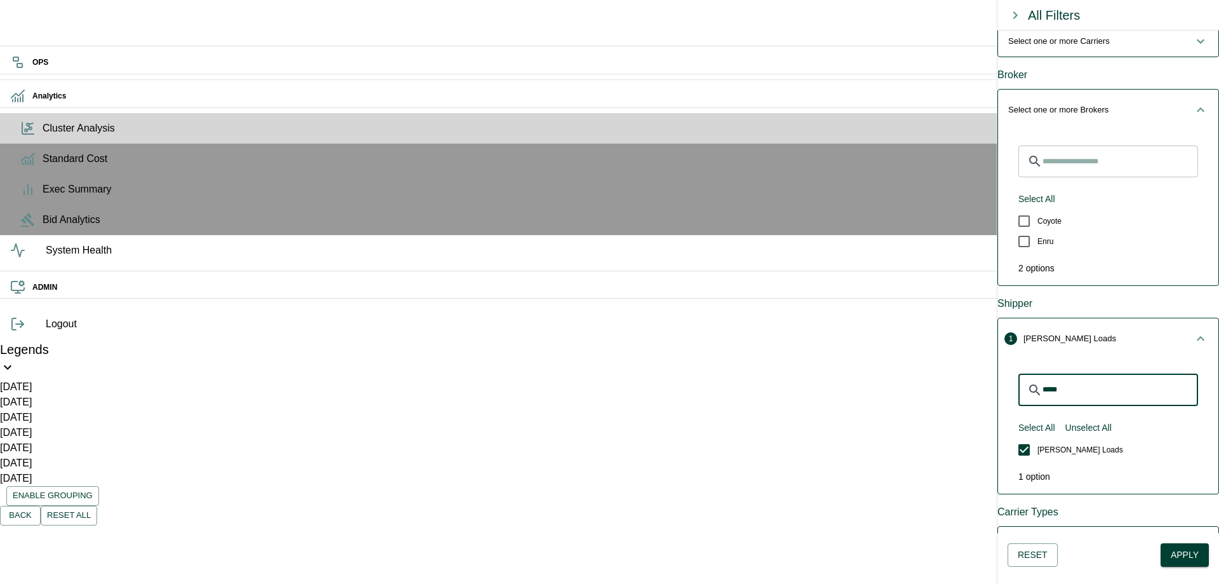
click at [1093, 374] on input "*****" at bounding box center [1121, 390] width 156 height 32
type input "******"
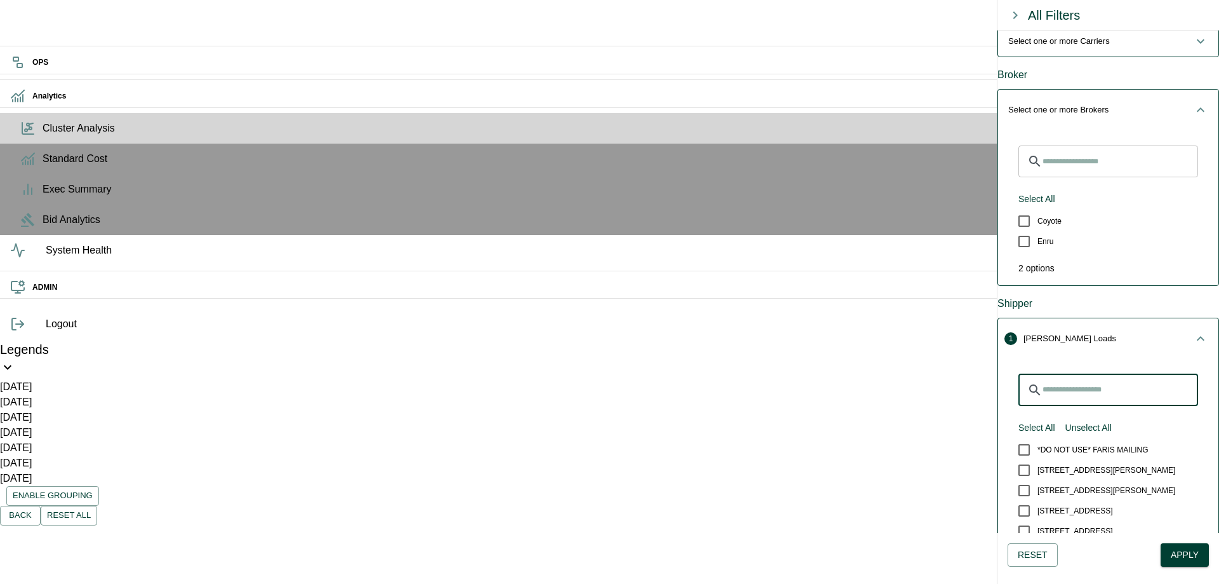
type input "*"
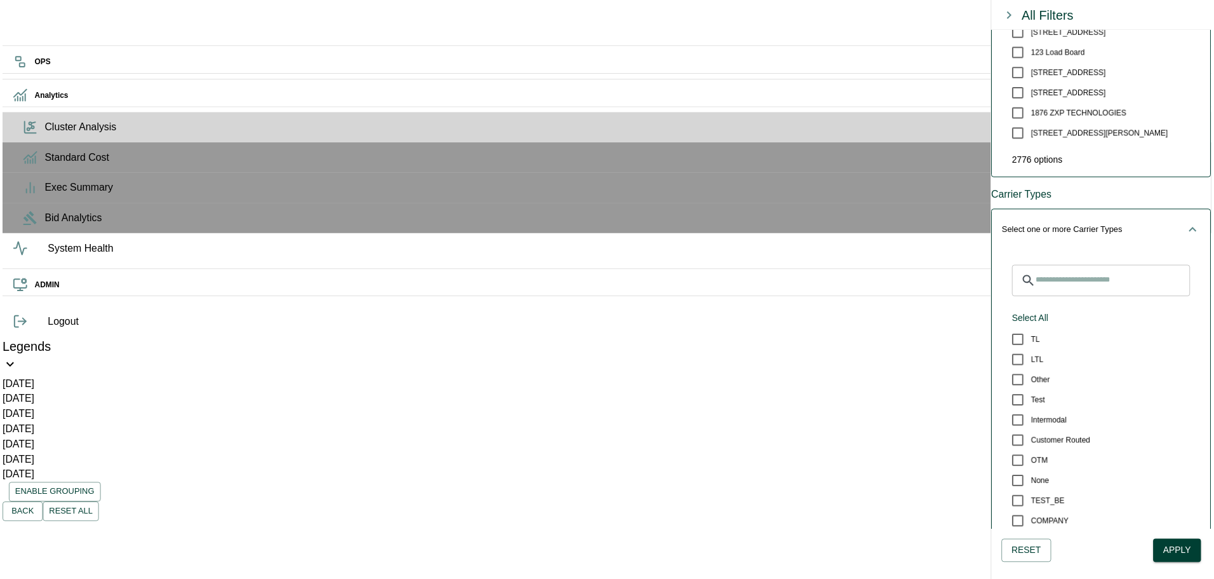
scroll to position [743, 0]
click at [1052, 311] on button "Select All" at bounding box center [1037, 323] width 47 height 24
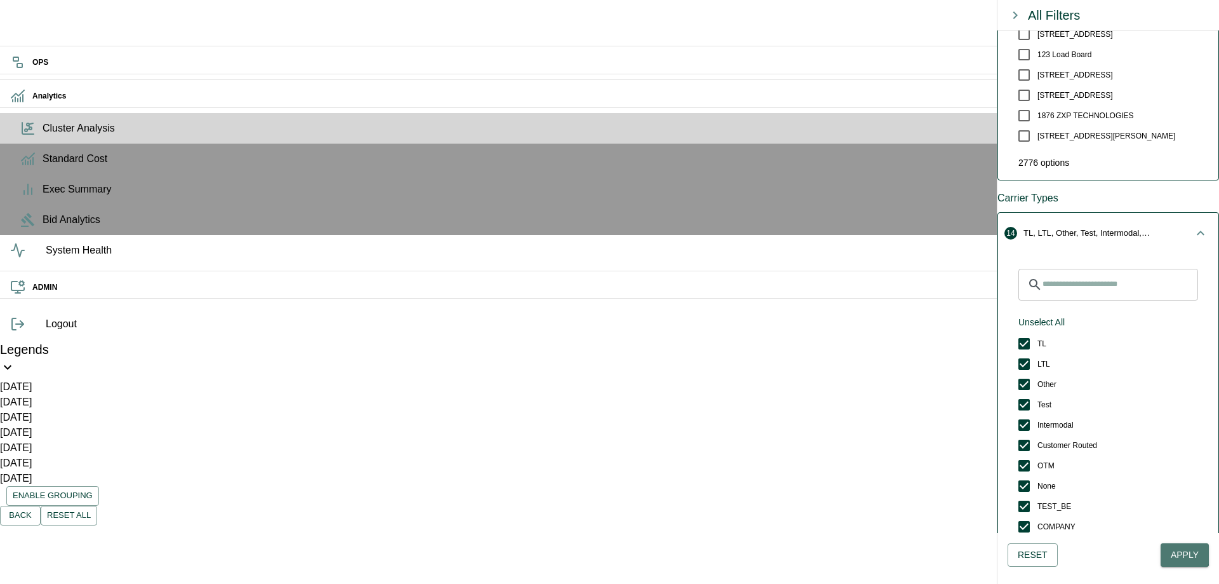
click at [1179, 545] on button "Apply" at bounding box center [1185, 555] width 48 height 24
click at [1015, 13] on icon "button" at bounding box center [1016, 15] width 4 height 8
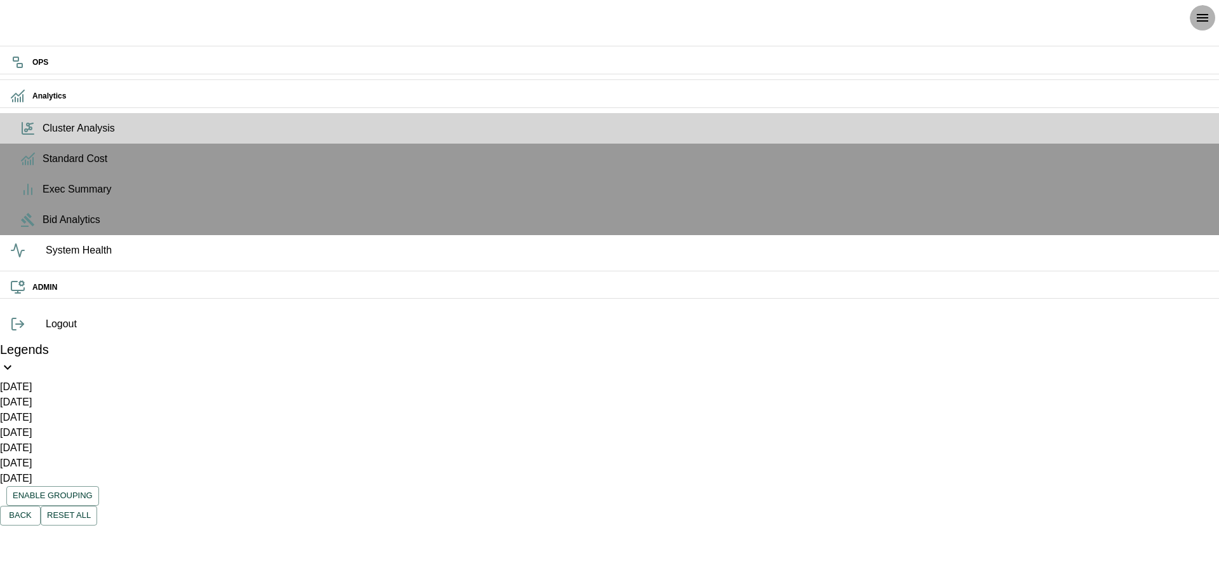
click at [1204, 21] on icon "open drawer" at bounding box center [1202, 18] width 11 height 8
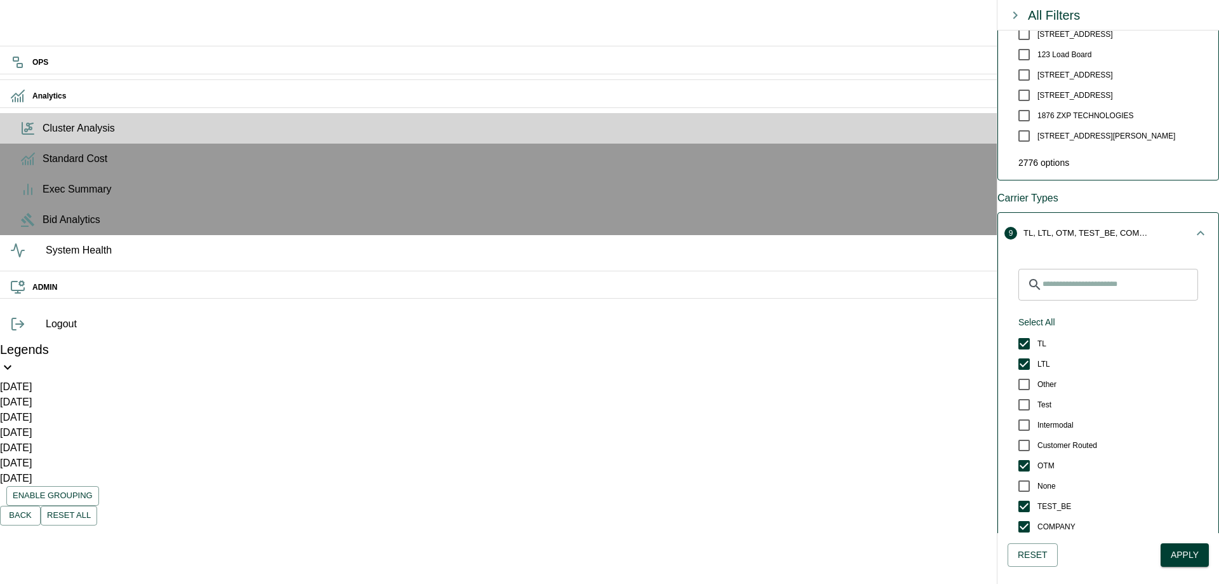
click at [1025, 13] on button "button" at bounding box center [1015, 15] width 25 height 25
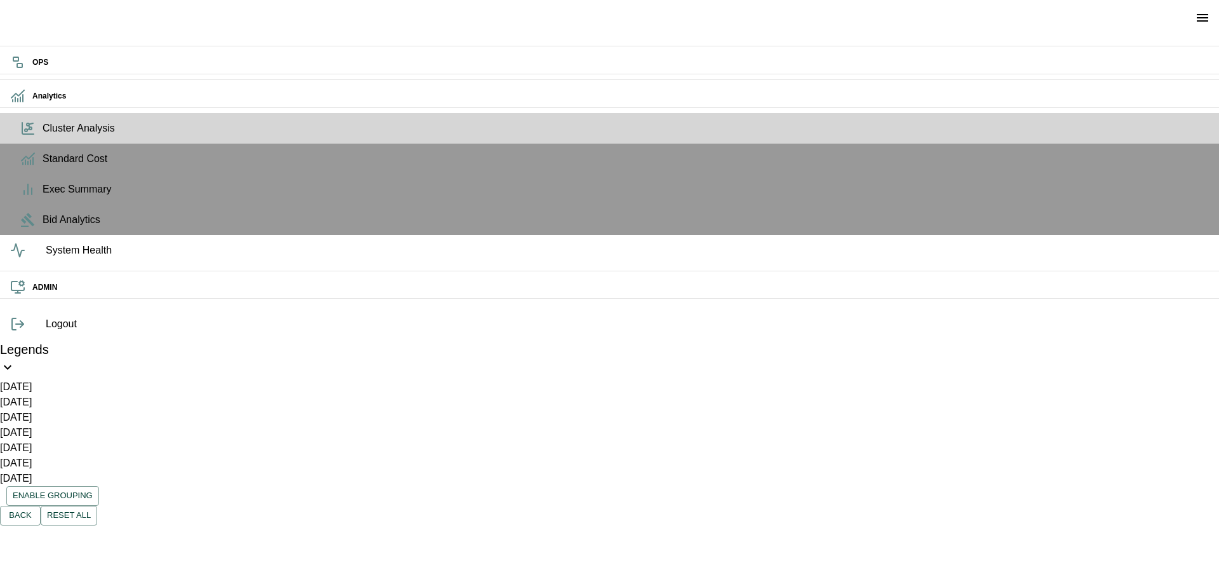
drag, startPoint x: 690, startPoint y: 419, endPoint x: 729, endPoint y: 250, distance: 173.3
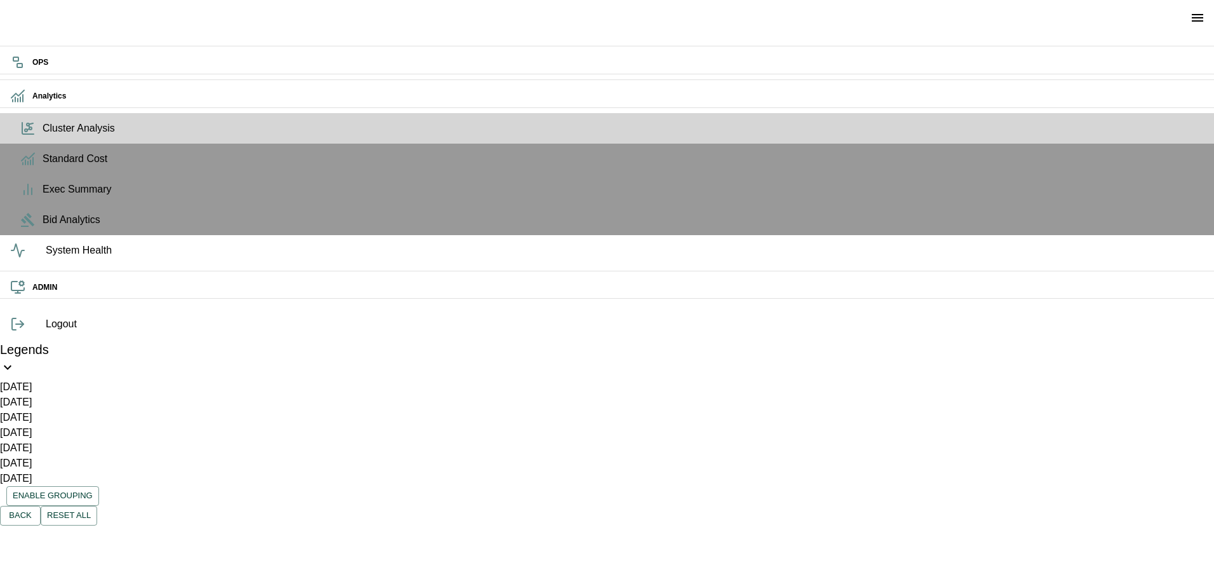
click at [97, 486] on div "Toggle View Nodes Edges Shipments Export to Excel Filters Reset All 1 to 30 of …" at bounding box center [48, 505] width 97 height 39
drag, startPoint x: 596, startPoint y: 144, endPoint x: 591, endPoint y: 173, distance: 30.3
click at [97, 486] on div "Toggle View Nodes Edges Shipments Export to Excel Filters Reset All 1 to 30 of …" at bounding box center [48, 505] width 97 height 39
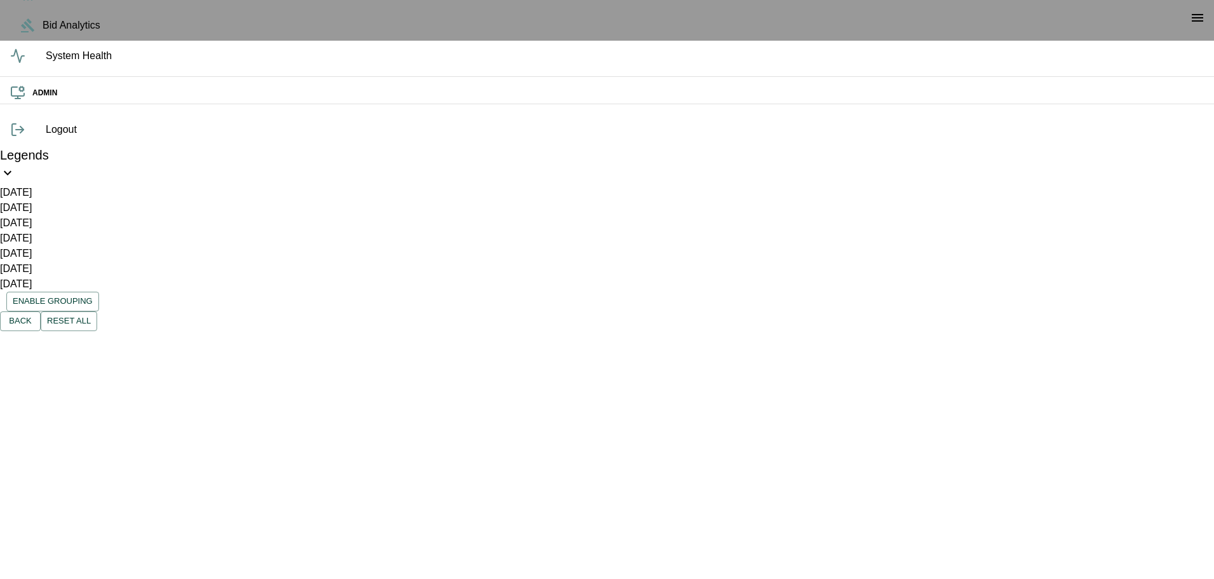
scroll to position [0, 0]
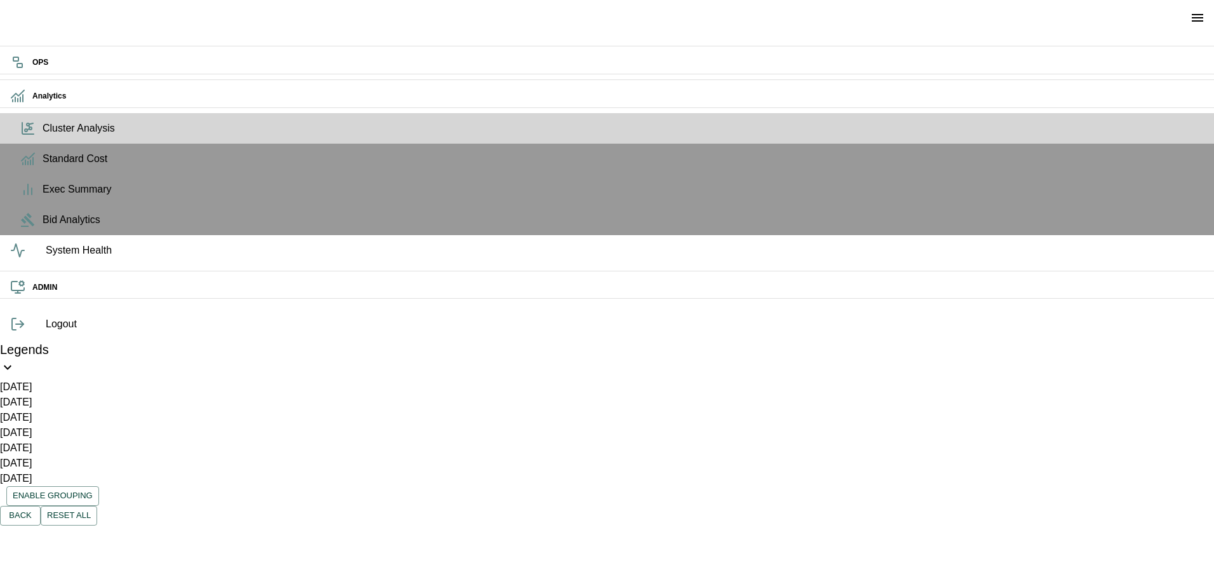
click at [97, 486] on div "Toggle View Nodes Edges Shipments Export to Excel Filters Reset All 1 to 100 of…" at bounding box center [48, 505] width 97 height 39
click at [1204, 18] on icon "open drawer" at bounding box center [1197, 17] width 15 height 15
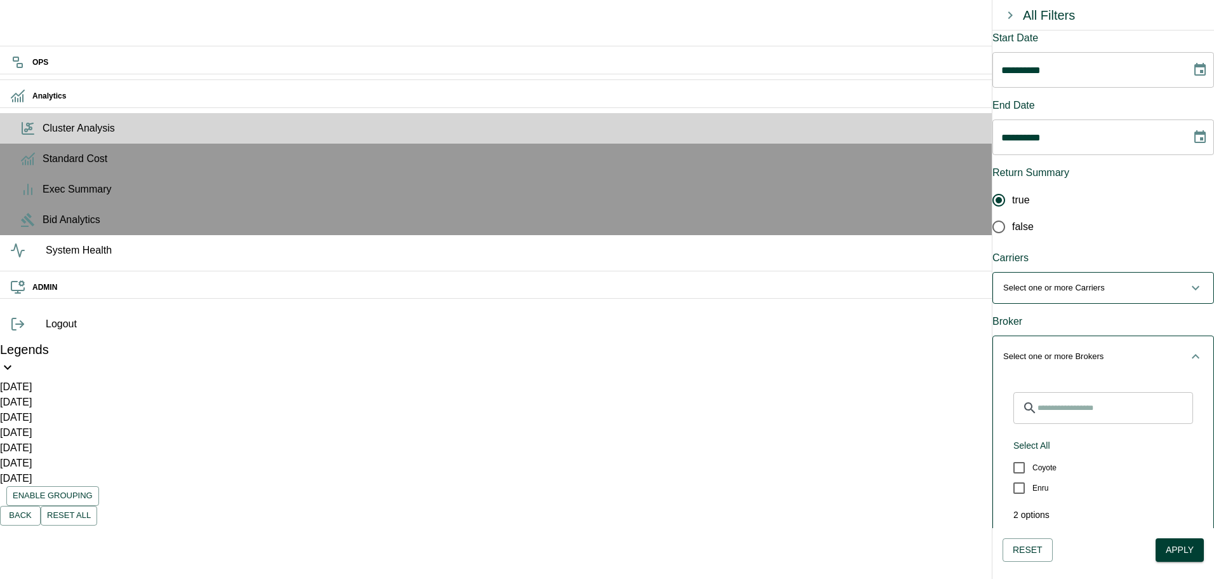
scroll to position [188, 0]
